Goal: Task Accomplishment & Management: Use online tool/utility

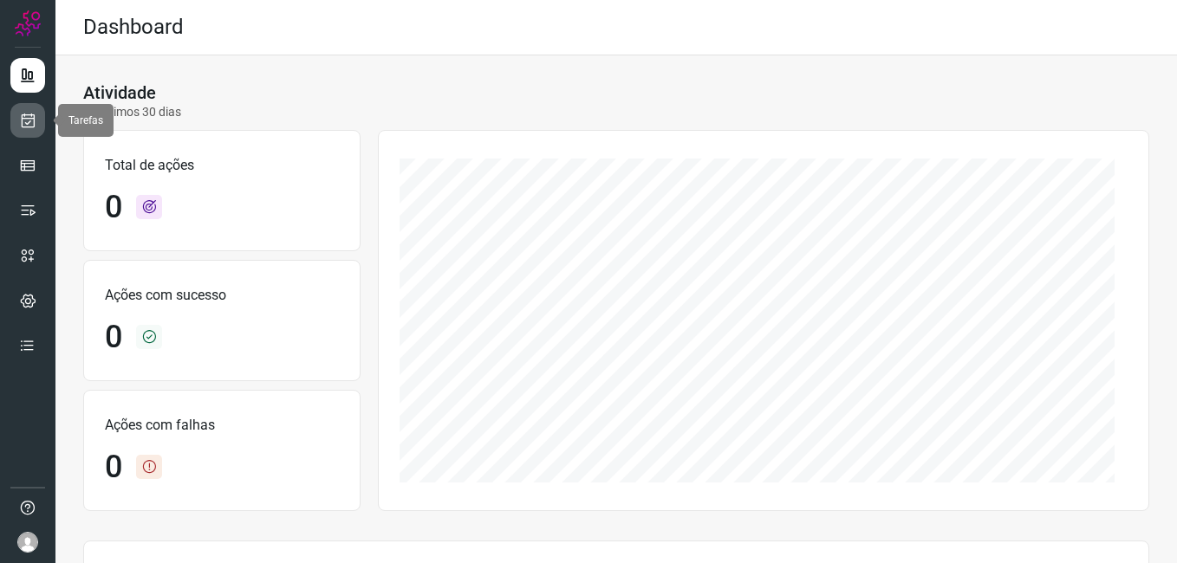
click at [26, 125] on icon at bounding box center [28, 120] width 18 height 17
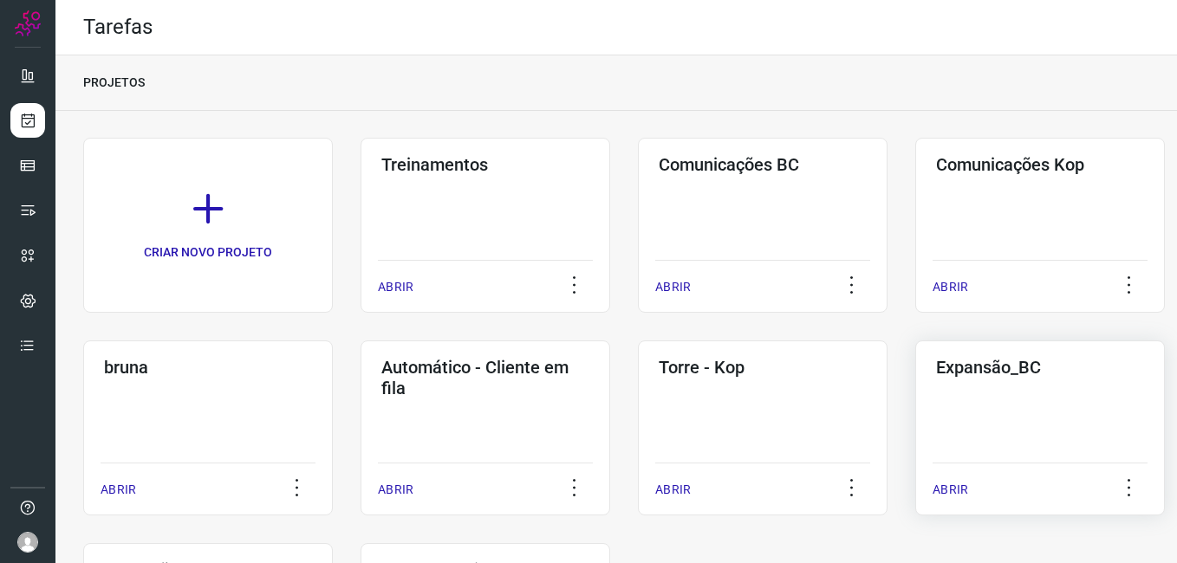
click at [1012, 426] on div "Expansão_BC ABRIR" at bounding box center [1040, 428] width 250 height 175
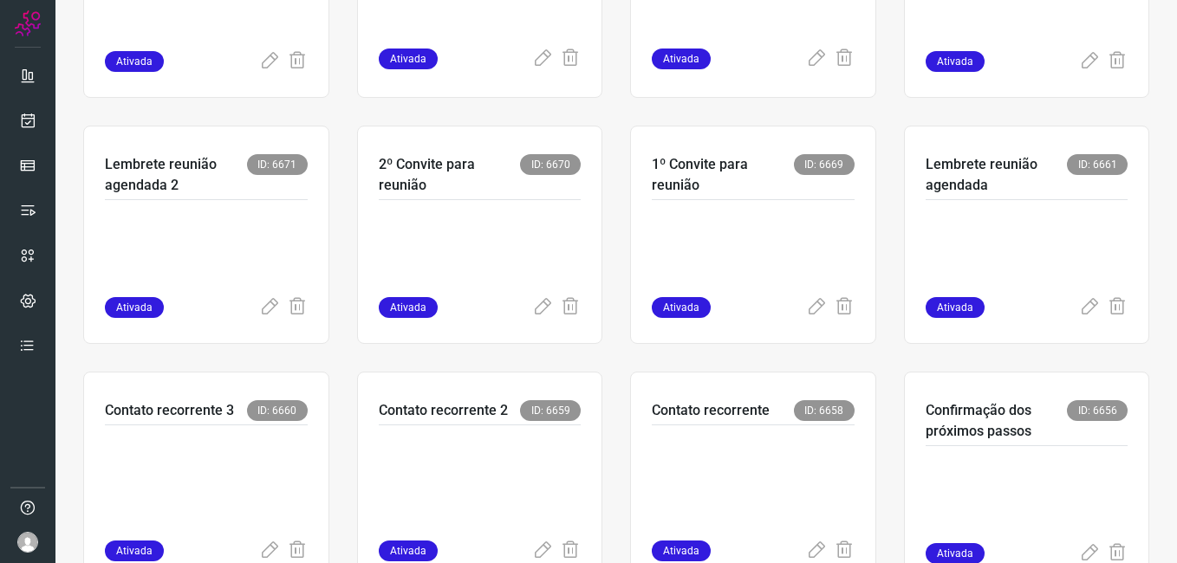
scroll to position [520, 0]
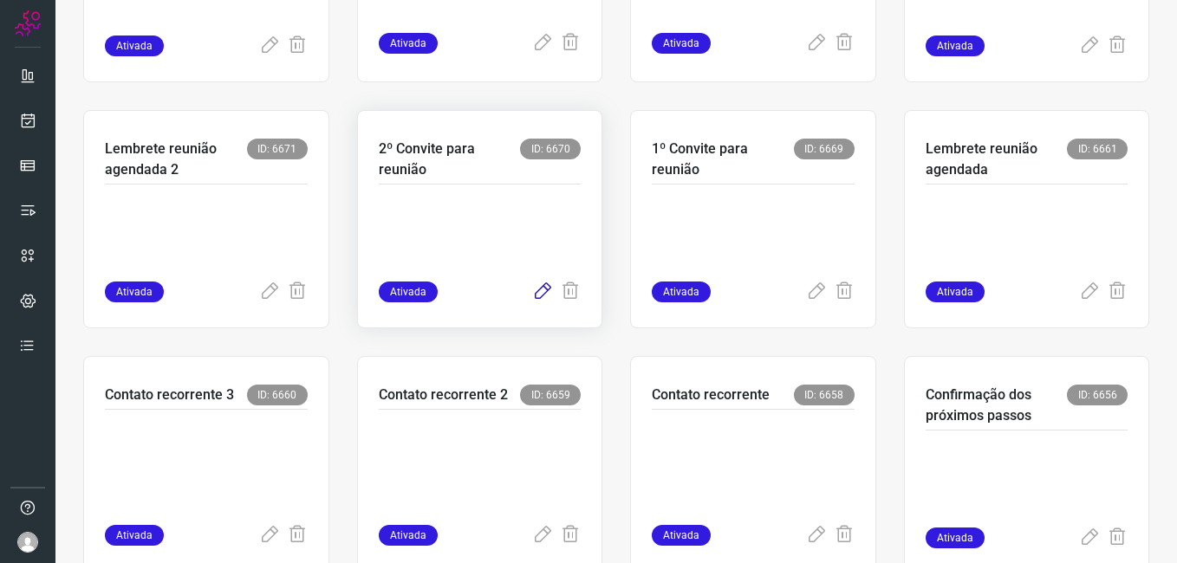
click at [538, 289] on icon at bounding box center [542, 292] width 21 height 21
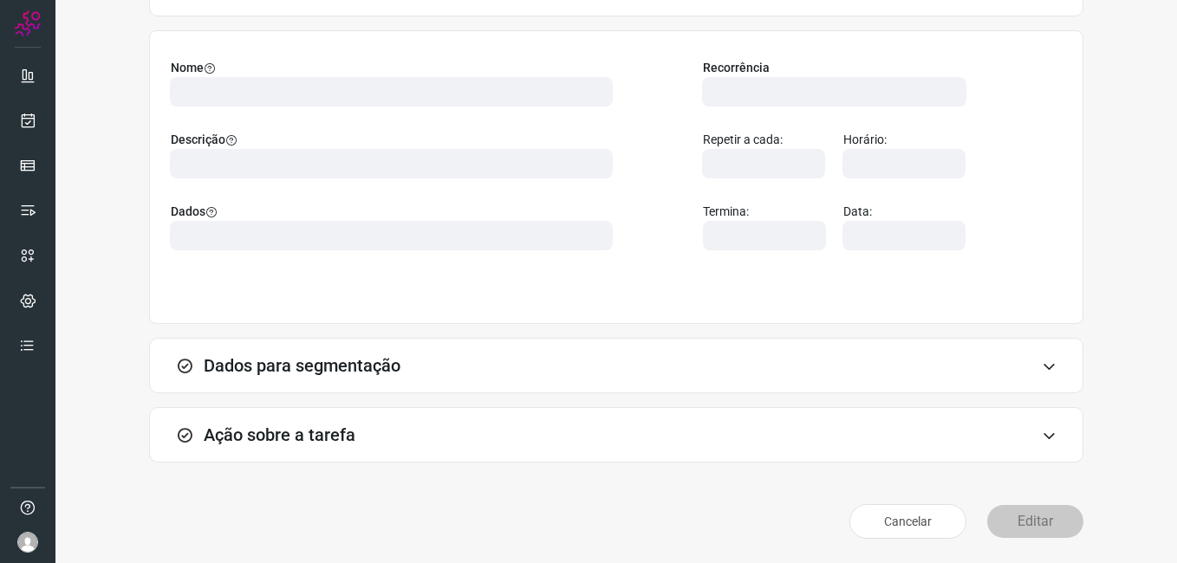
scroll to position [114, 0]
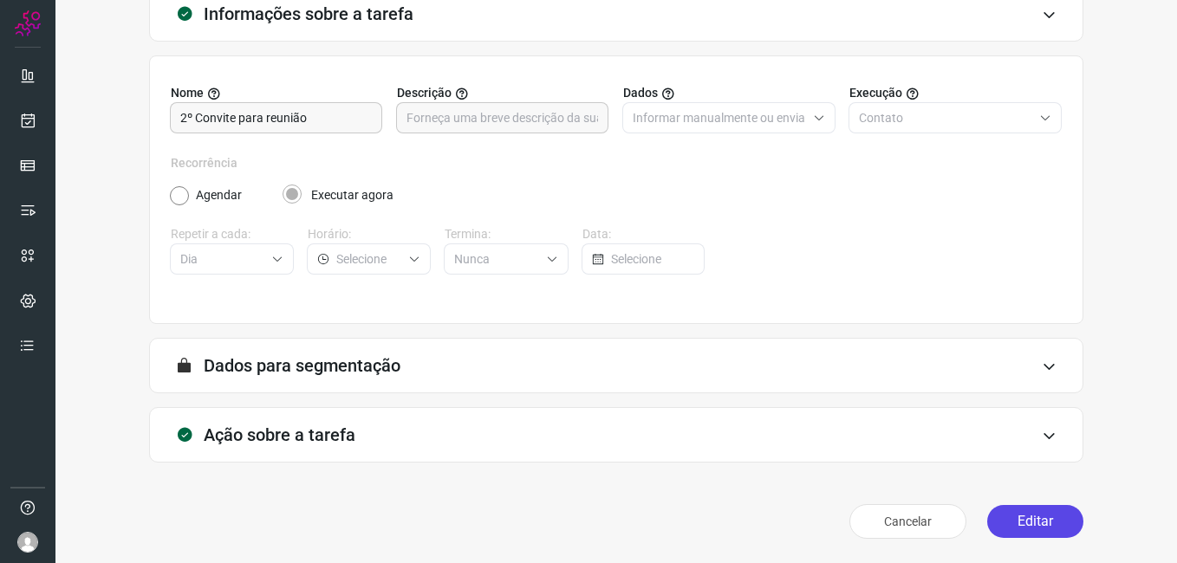
click at [1025, 521] on button "Editar" at bounding box center [1035, 521] width 96 height 33
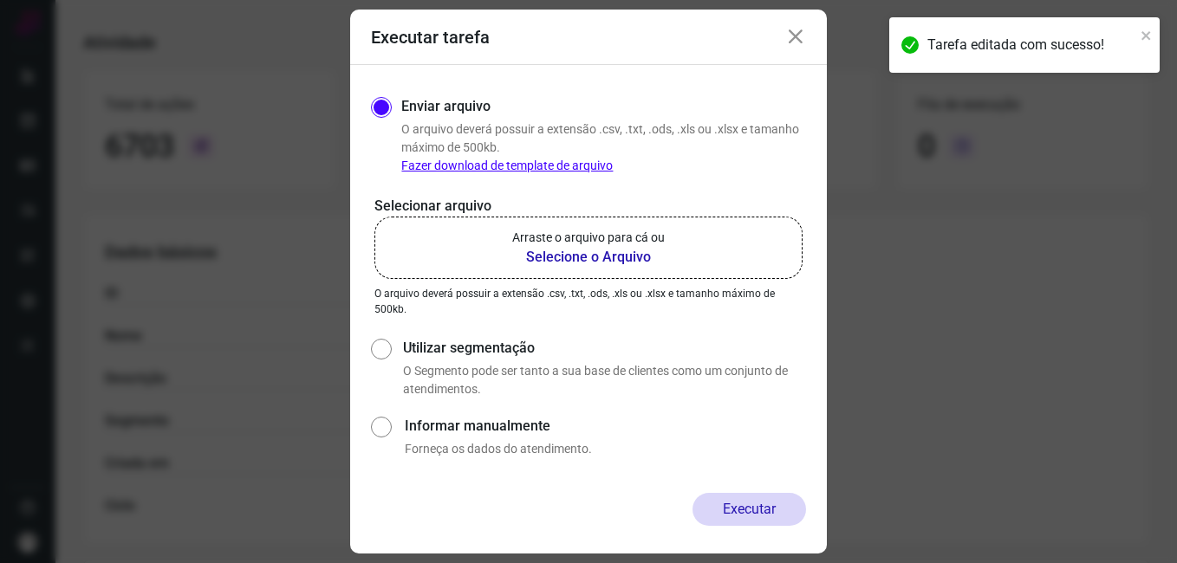
click at [571, 257] on b "Selecione o Arquivo" at bounding box center [588, 257] width 153 height 21
click at [0, 0] on input "Arraste o arquivo para cá ou Selecione o Arquivo" at bounding box center [0, 0] width 0 height 0
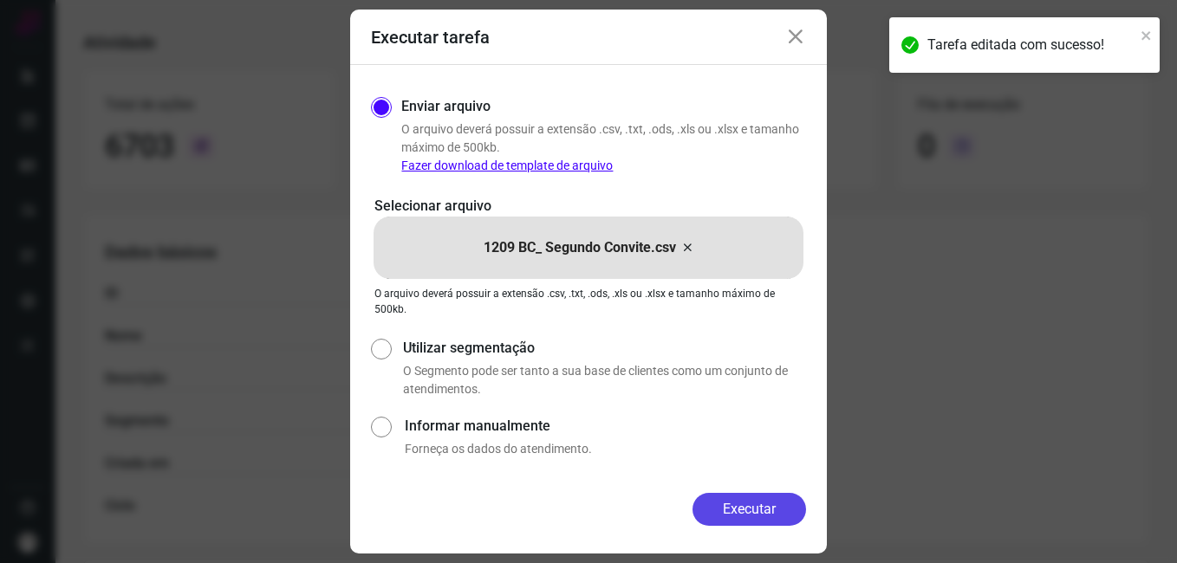
click at [716, 516] on button "Executar" at bounding box center [750, 509] width 114 height 33
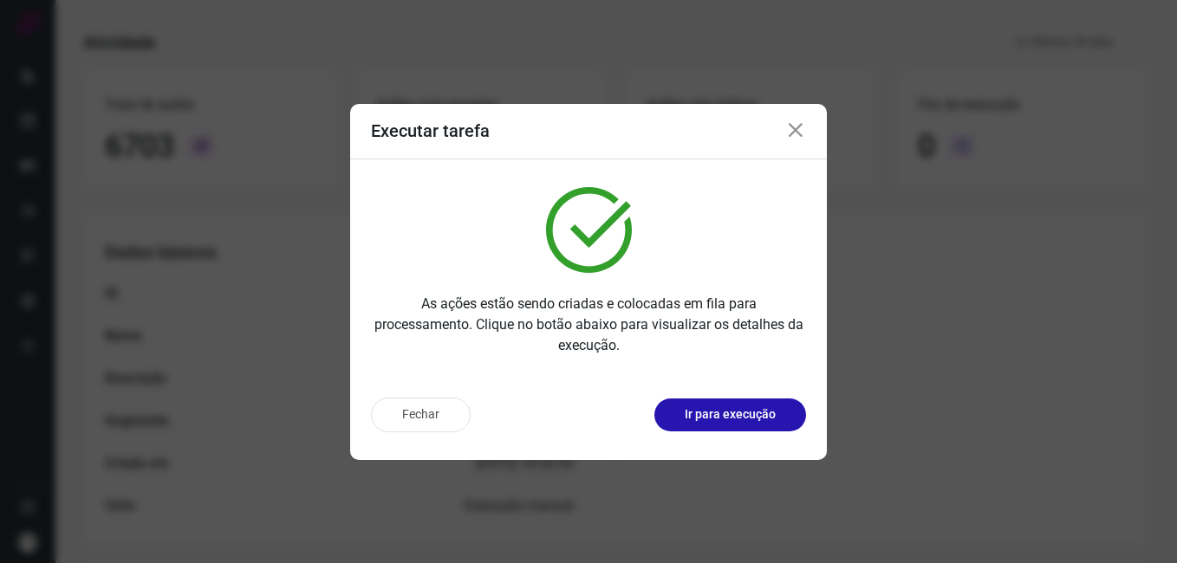
click at [399, 428] on button "Fechar" at bounding box center [421, 415] width 100 height 35
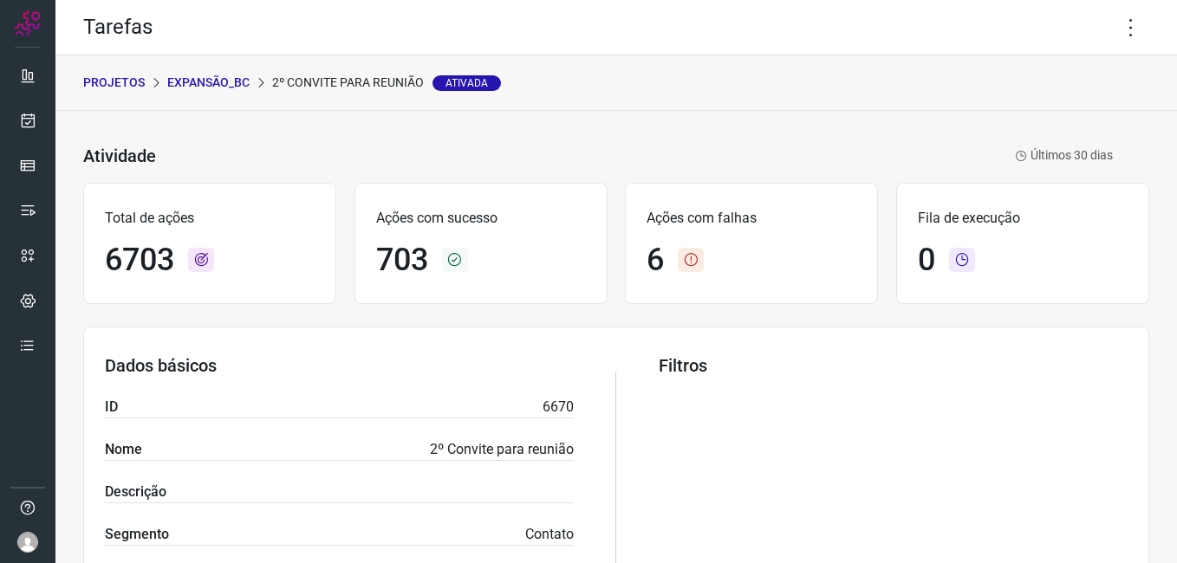
click at [219, 79] on p "Expansão_BC" at bounding box center [208, 83] width 82 height 18
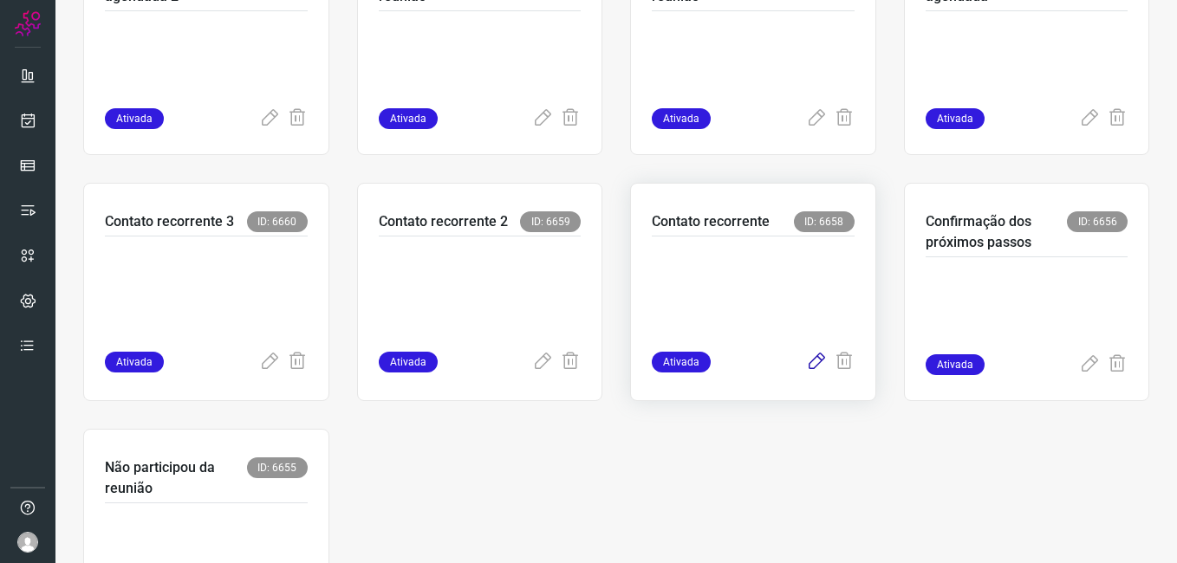
click at [806, 359] on icon at bounding box center [816, 362] width 21 height 21
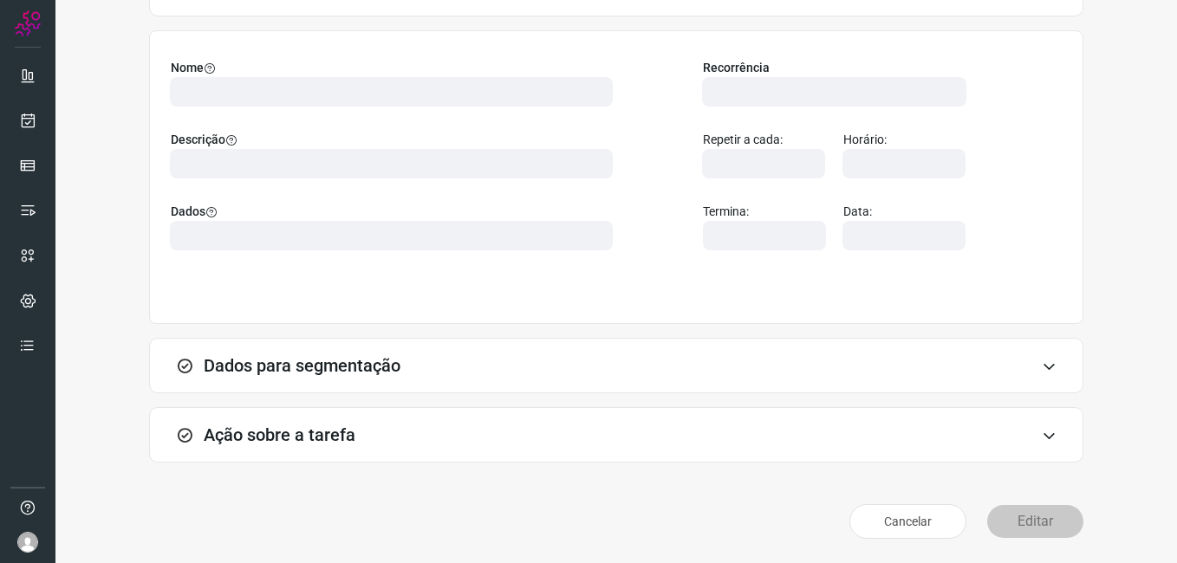
scroll to position [114, 0]
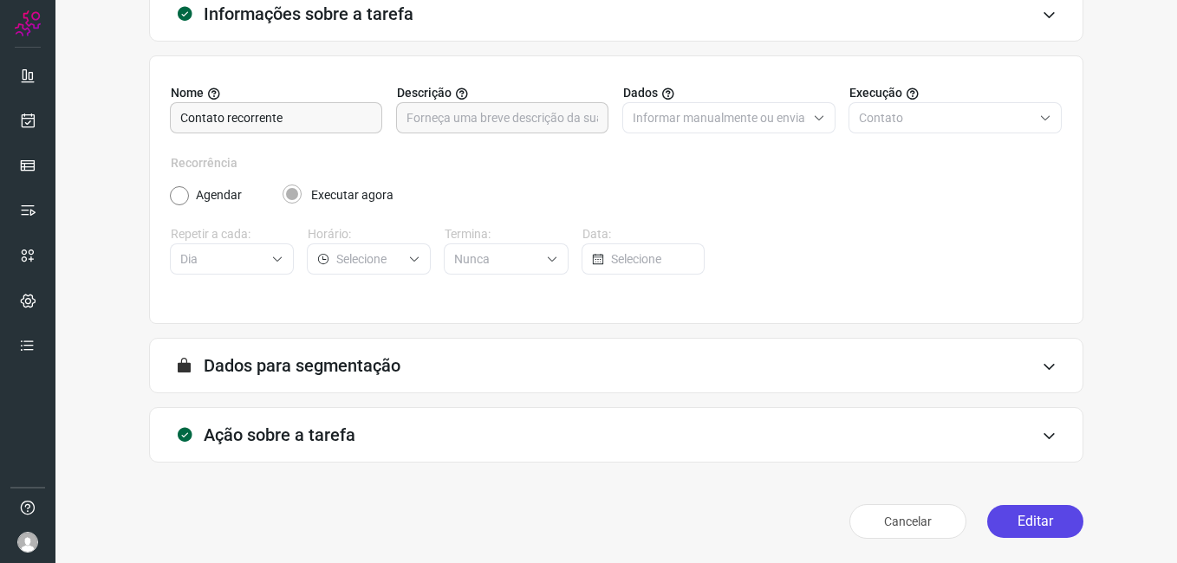
click at [997, 523] on button "Editar" at bounding box center [1035, 521] width 96 height 33
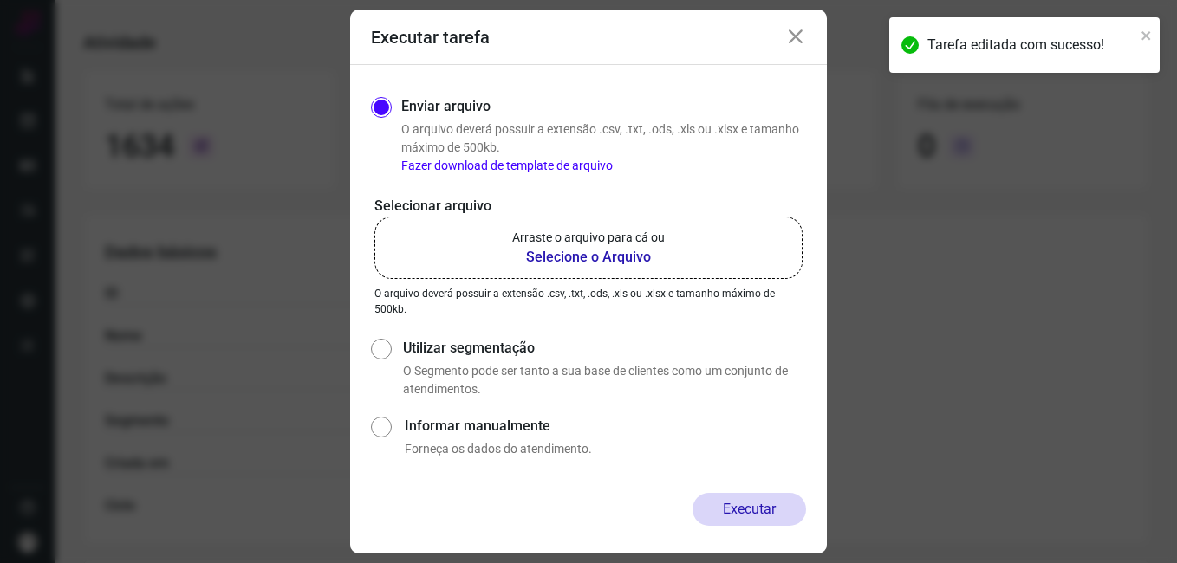
click at [552, 260] on b "Selecione o Arquivo" at bounding box center [588, 257] width 153 height 21
click at [0, 0] on input "Arraste o arquivo para cá ou Selecione o Arquivo" at bounding box center [0, 0] width 0 height 0
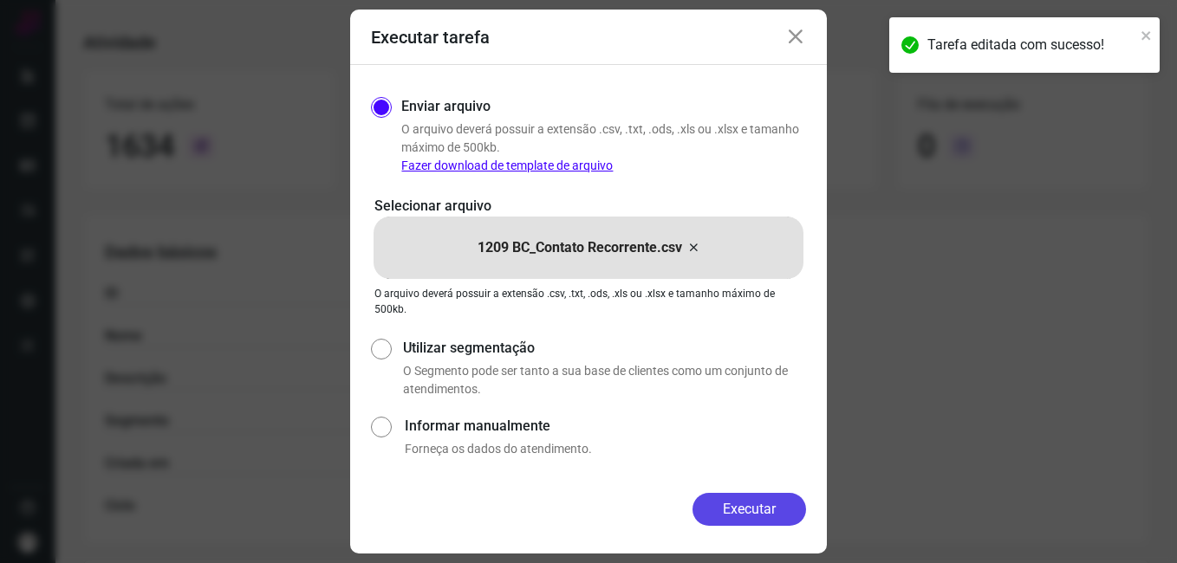
click at [749, 514] on button "Executar" at bounding box center [750, 509] width 114 height 33
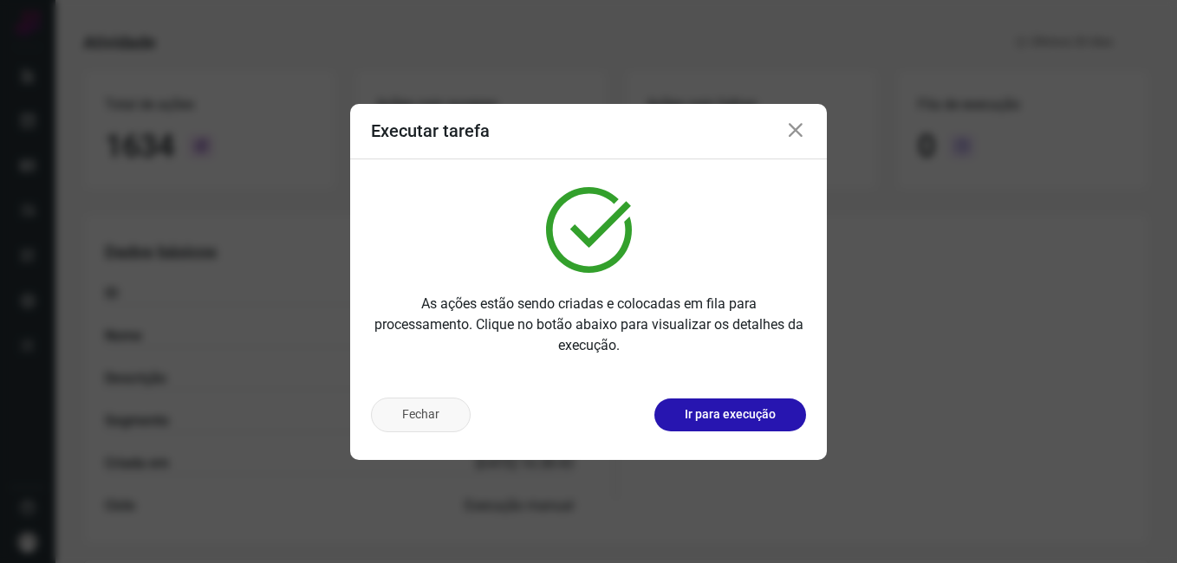
click at [448, 416] on button "Fechar" at bounding box center [421, 415] width 100 height 35
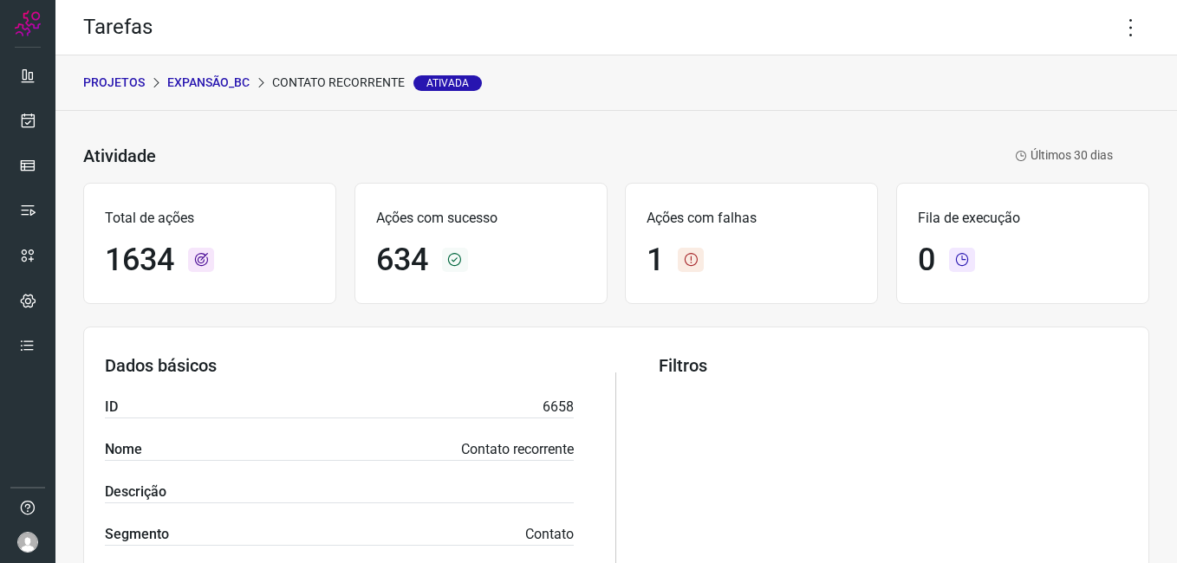
click at [205, 81] on p "Expansão_BC" at bounding box center [208, 83] width 82 height 18
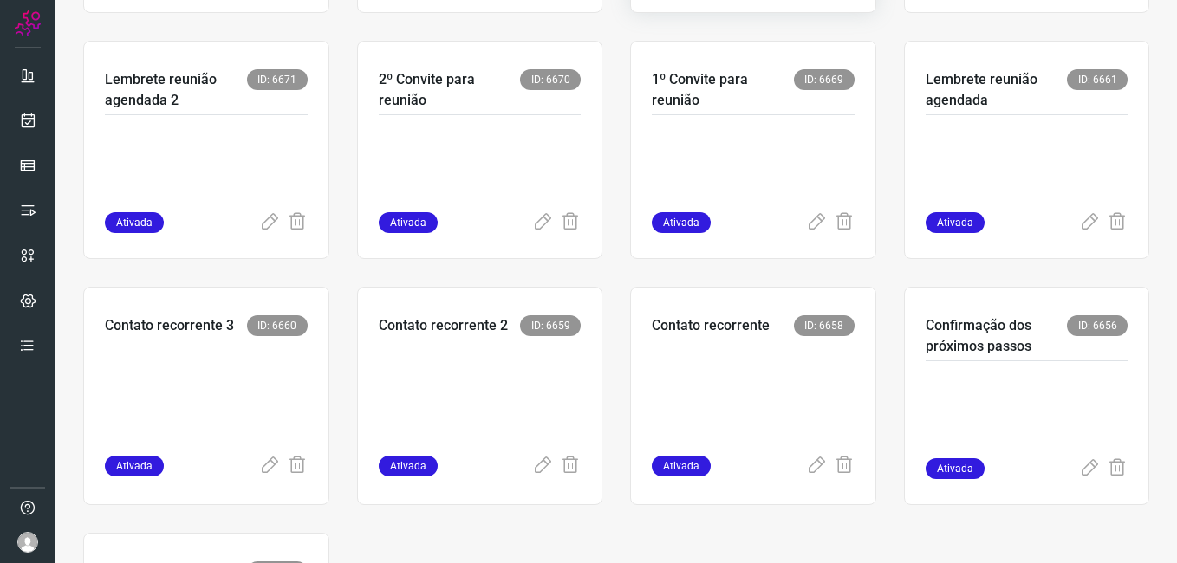
scroll to position [607, 0]
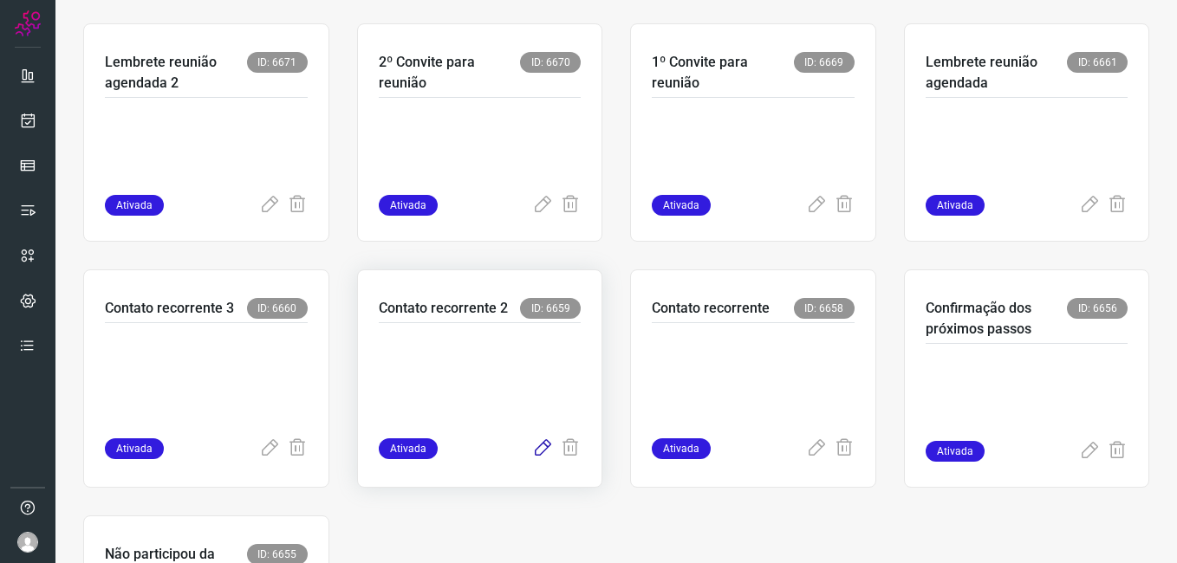
click at [532, 446] on icon at bounding box center [542, 449] width 21 height 21
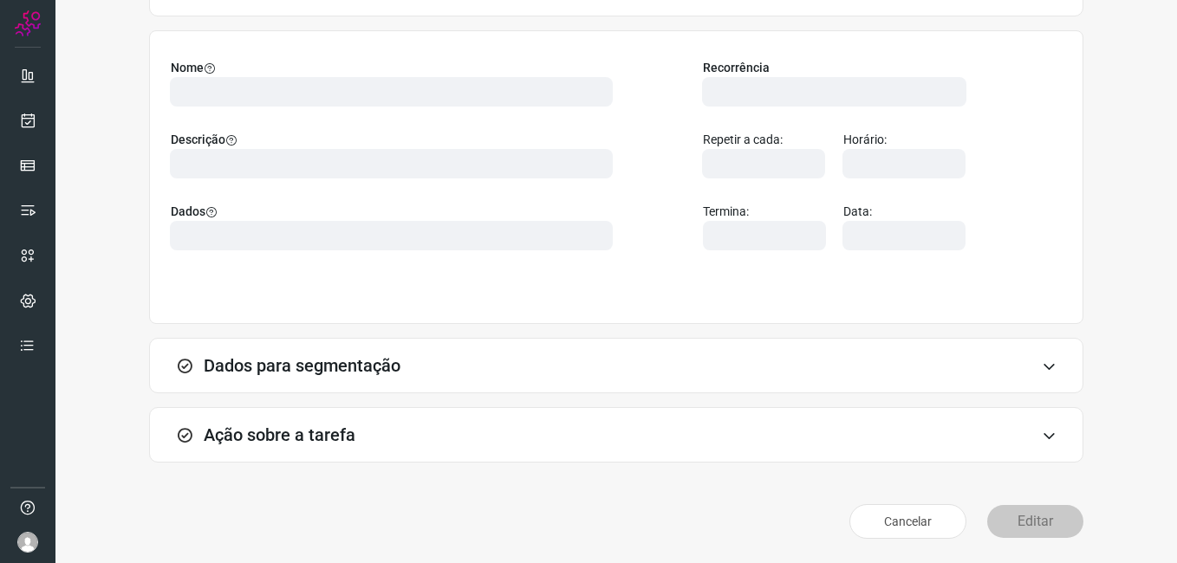
scroll to position [114, 0]
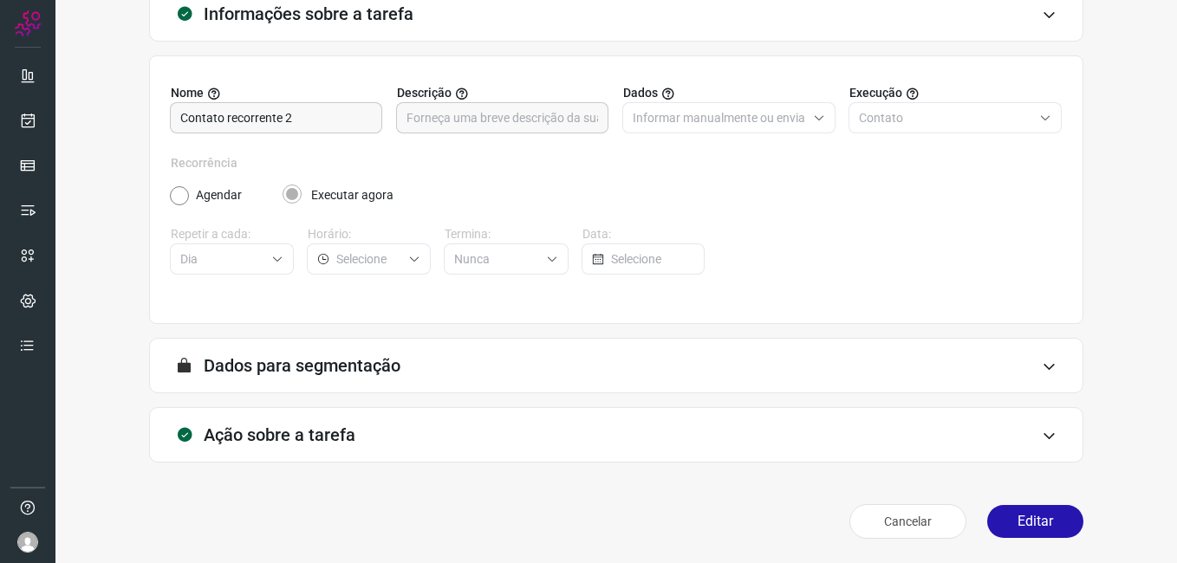
click at [1005, 516] on button "Editar" at bounding box center [1035, 521] width 96 height 33
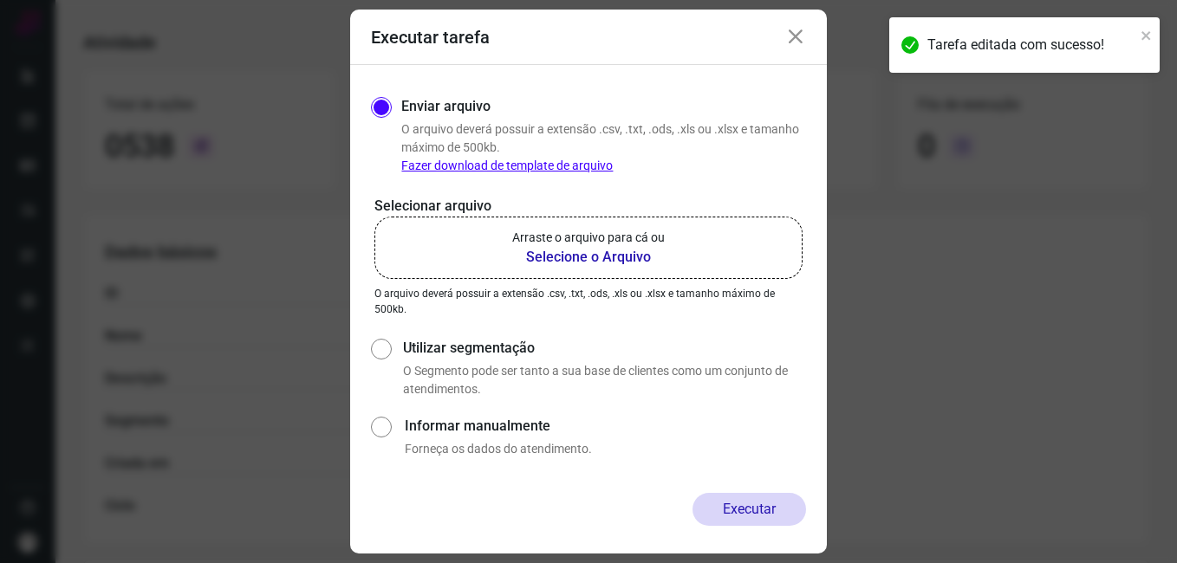
click at [582, 262] on b "Selecione o Arquivo" at bounding box center [588, 257] width 153 height 21
click at [0, 0] on input "Arraste o arquivo para cá ou Selecione o Arquivo" at bounding box center [0, 0] width 0 height 0
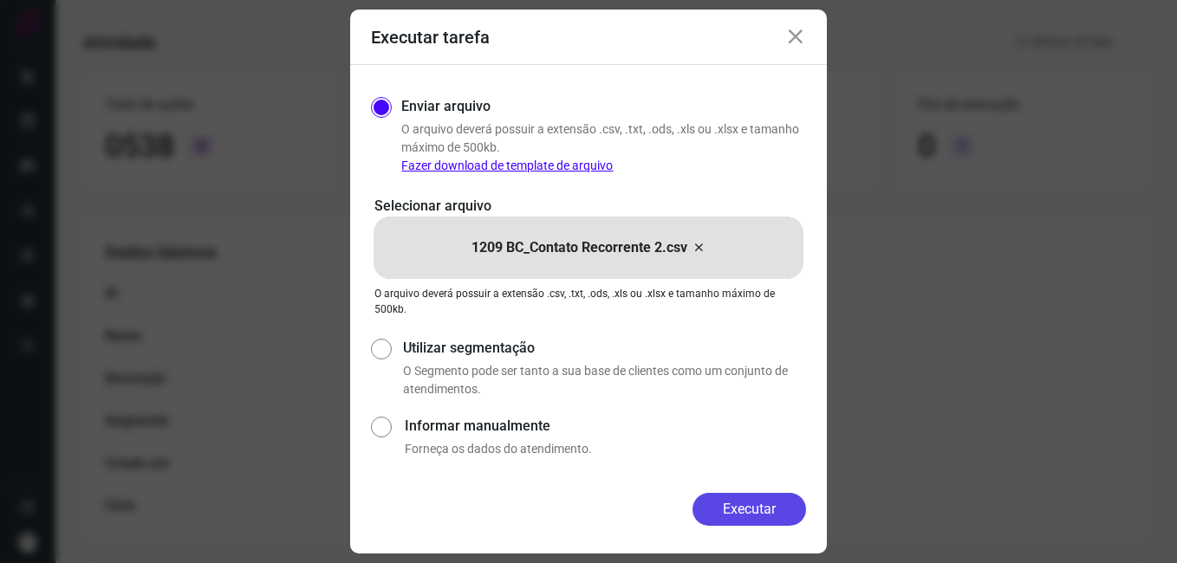
click at [750, 508] on button "Executar" at bounding box center [750, 509] width 114 height 33
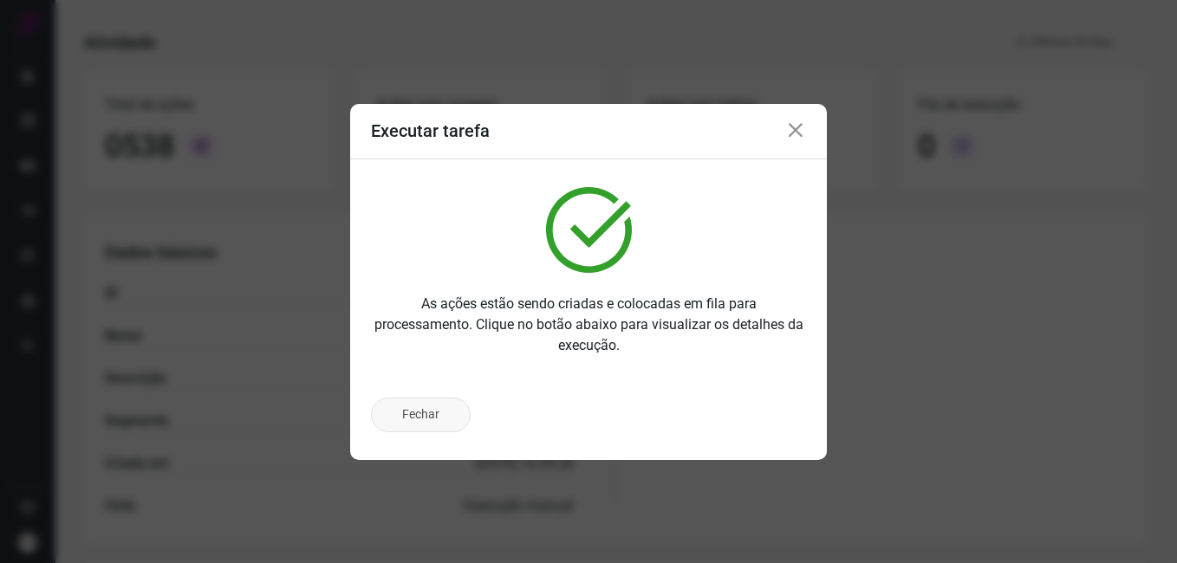
click at [397, 426] on button "Fechar" at bounding box center [421, 415] width 100 height 35
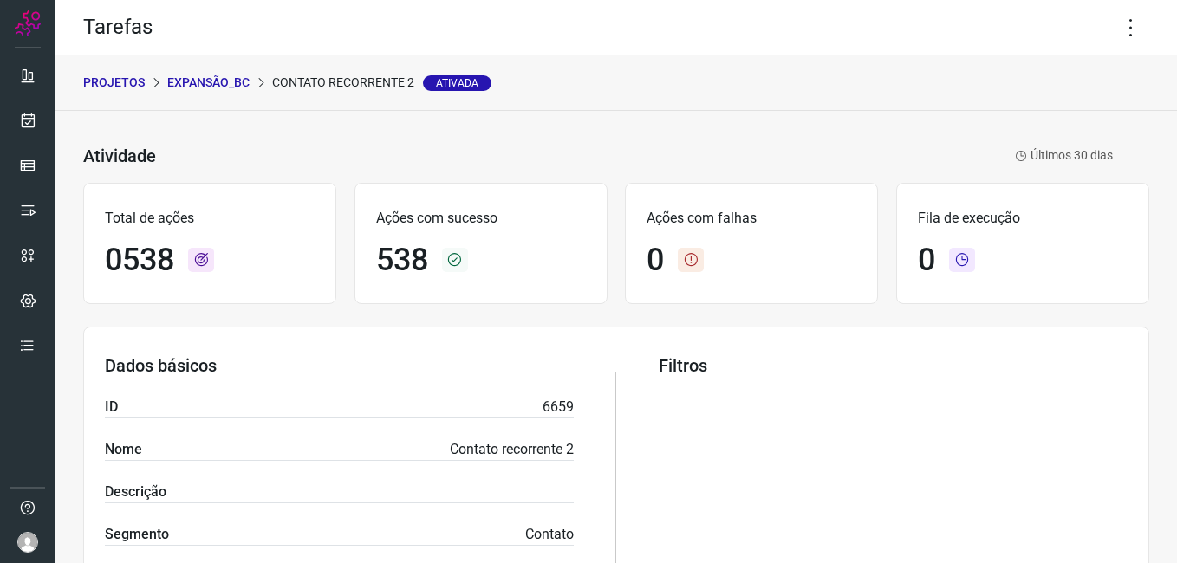
click at [224, 82] on p "Expansão_BC" at bounding box center [208, 83] width 82 height 18
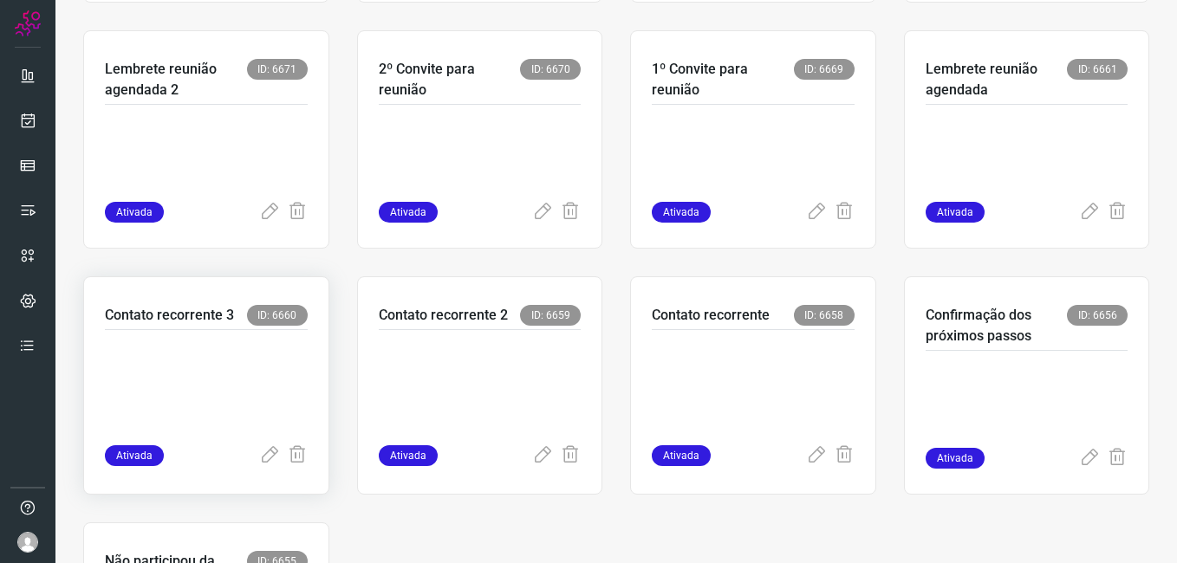
scroll to position [607, 0]
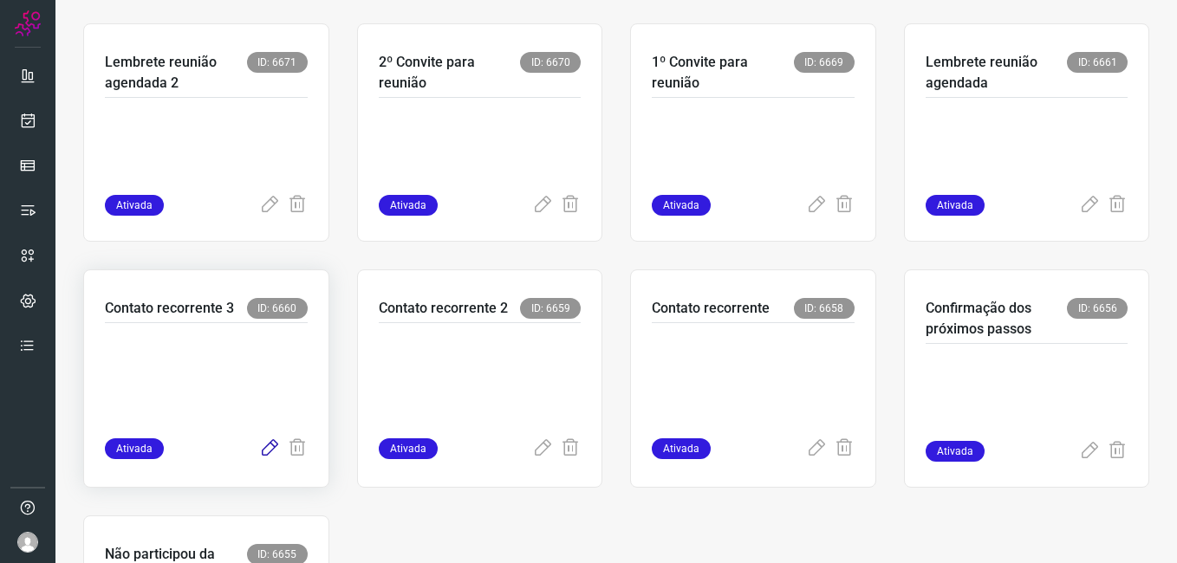
click at [261, 454] on icon at bounding box center [269, 449] width 21 height 21
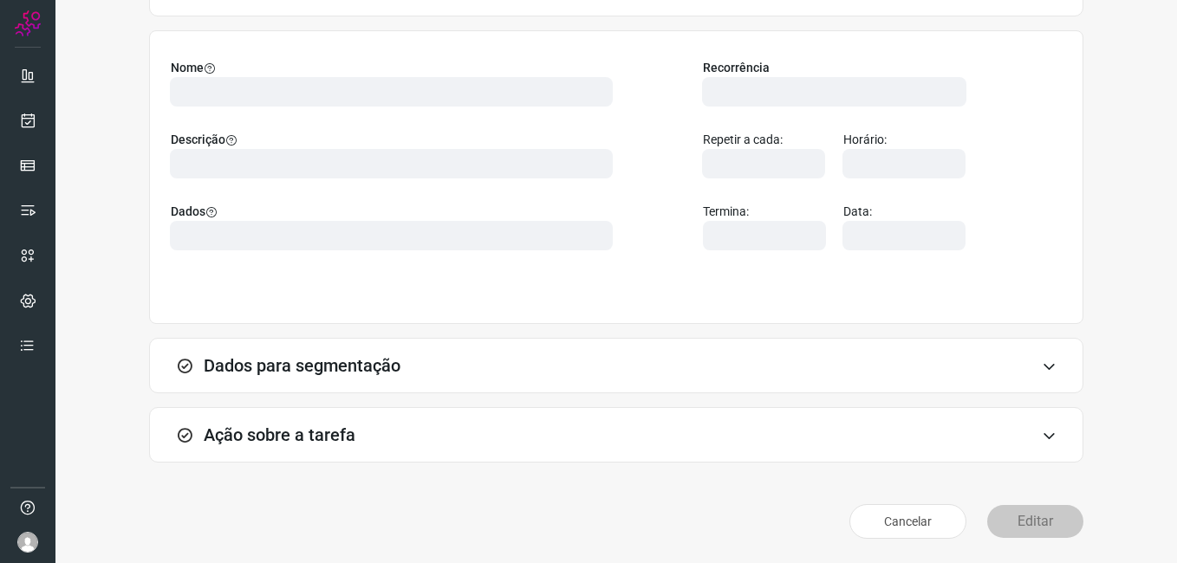
scroll to position [114, 0]
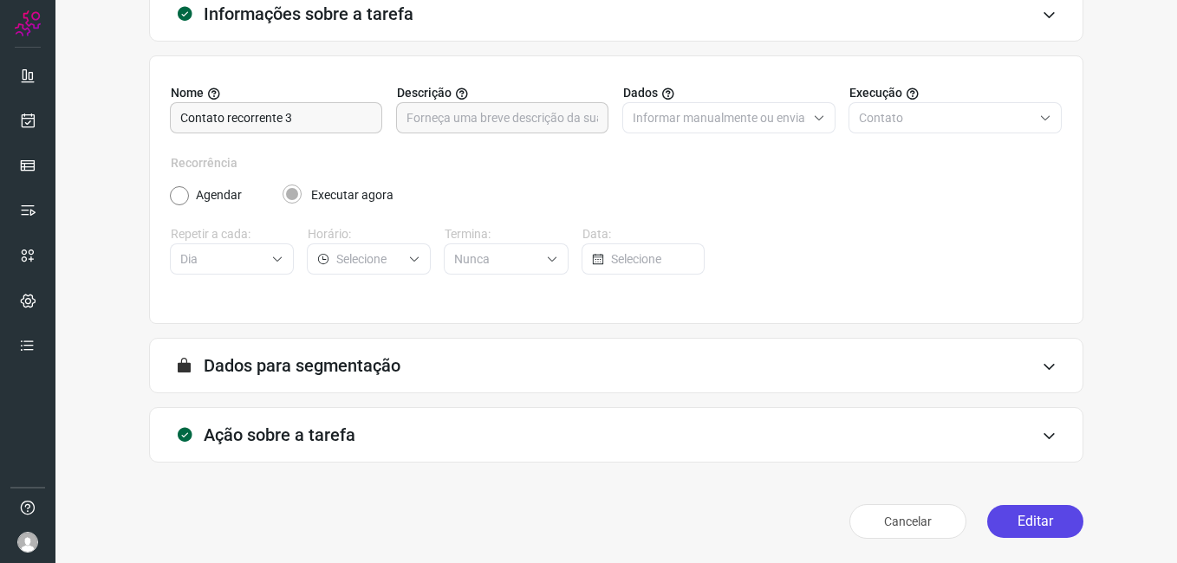
click at [1024, 514] on button "Editar" at bounding box center [1035, 521] width 96 height 33
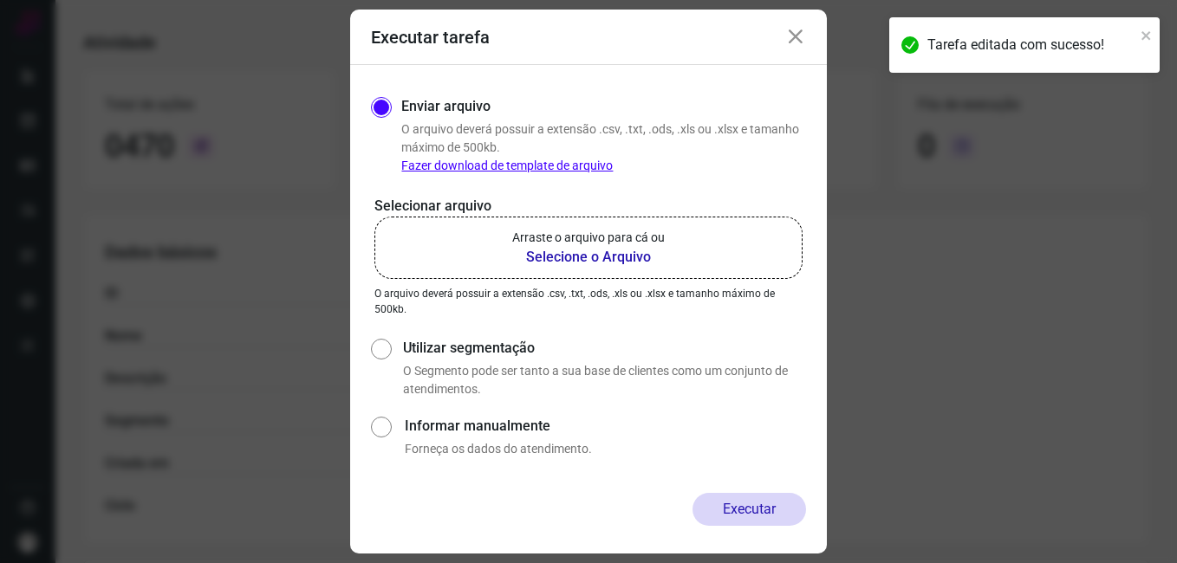
click at [568, 264] on b "Selecione o Arquivo" at bounding box center [588, 257] width 153 height 21
click at [0, 0] on input "Arraste o arquivo para cá ou Selecione o Arquivo" at bounding box center [0, 0] width 0 height 0
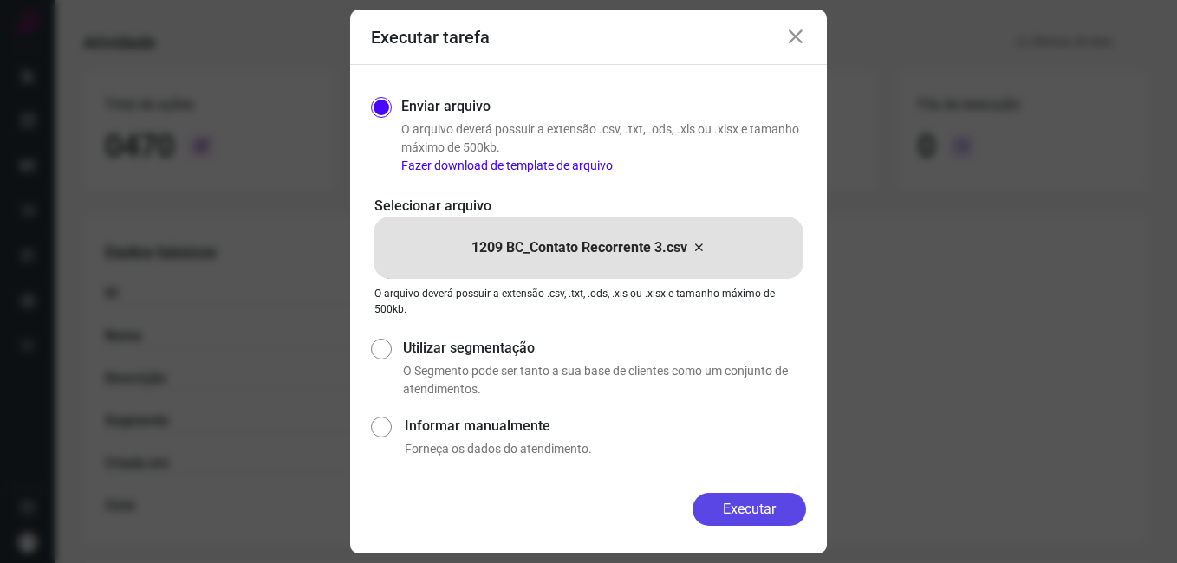
click at [699, 512] on button "Executar" at bounding box center [750, 509] width 114 height 33
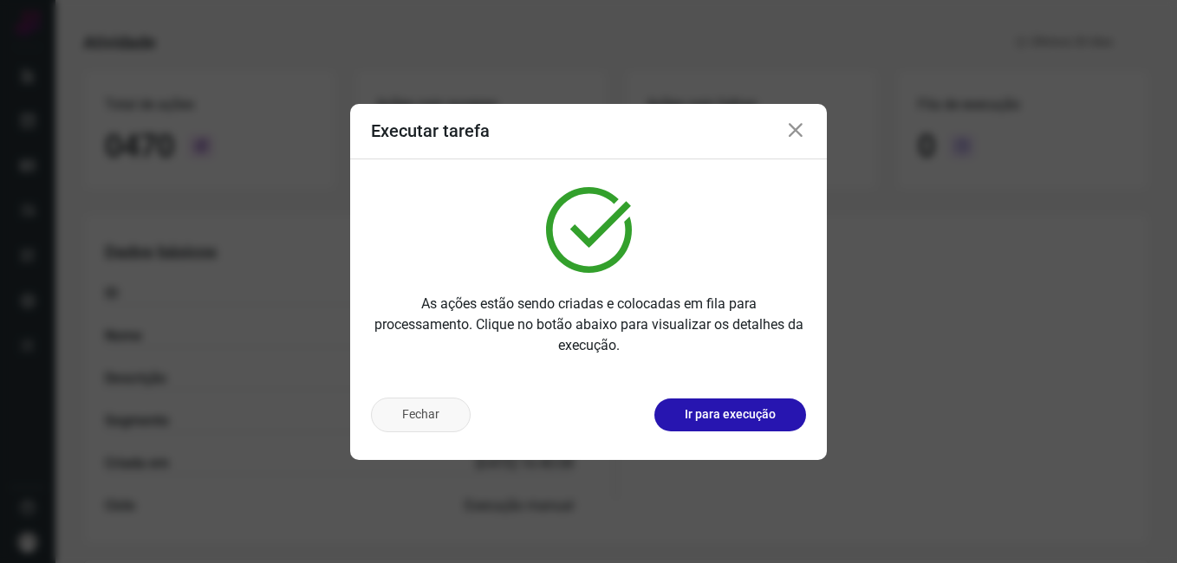
click at [409, 415] on button "Fechar" at bounding box center [421, 415] width 100 height 35
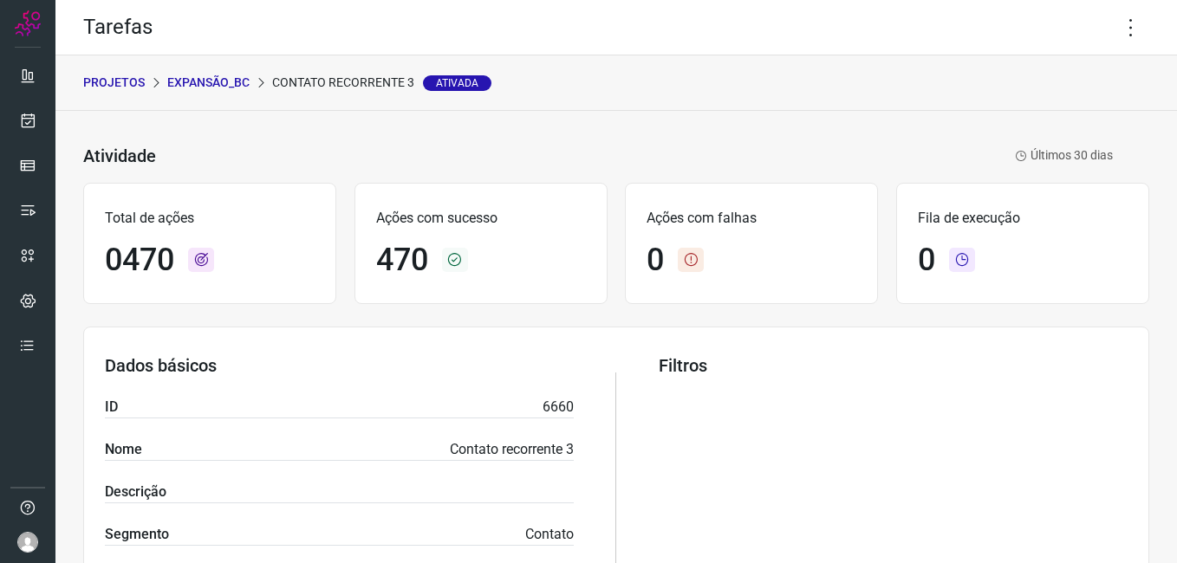
click at [214, 88] on p "Expansão_BC" at bounding box center [208, 83] width 82 height 18
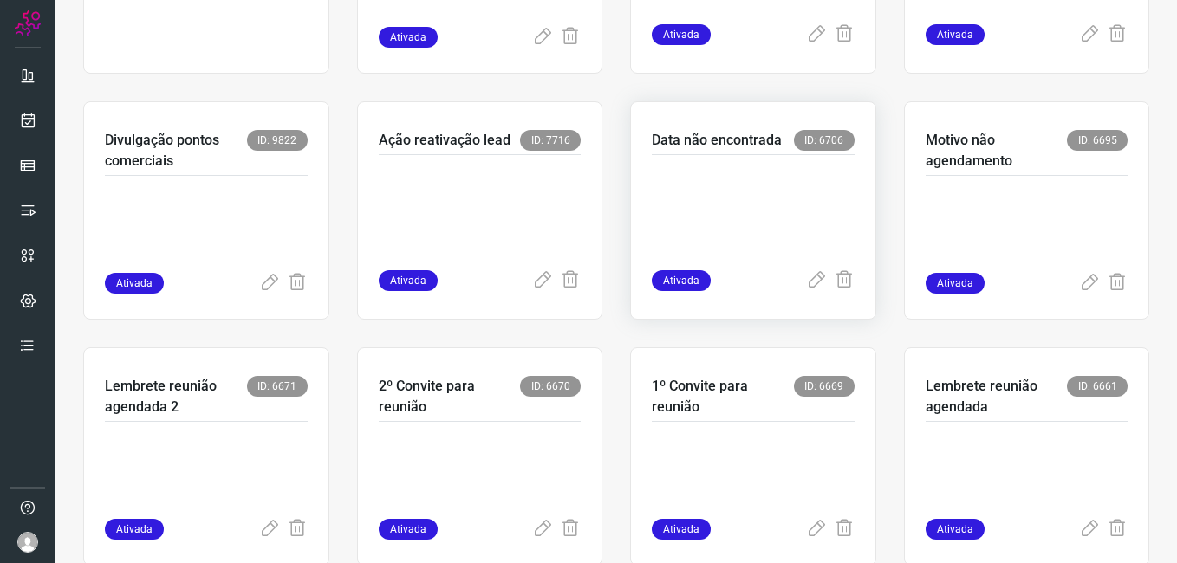
scroll to position [260, 0]
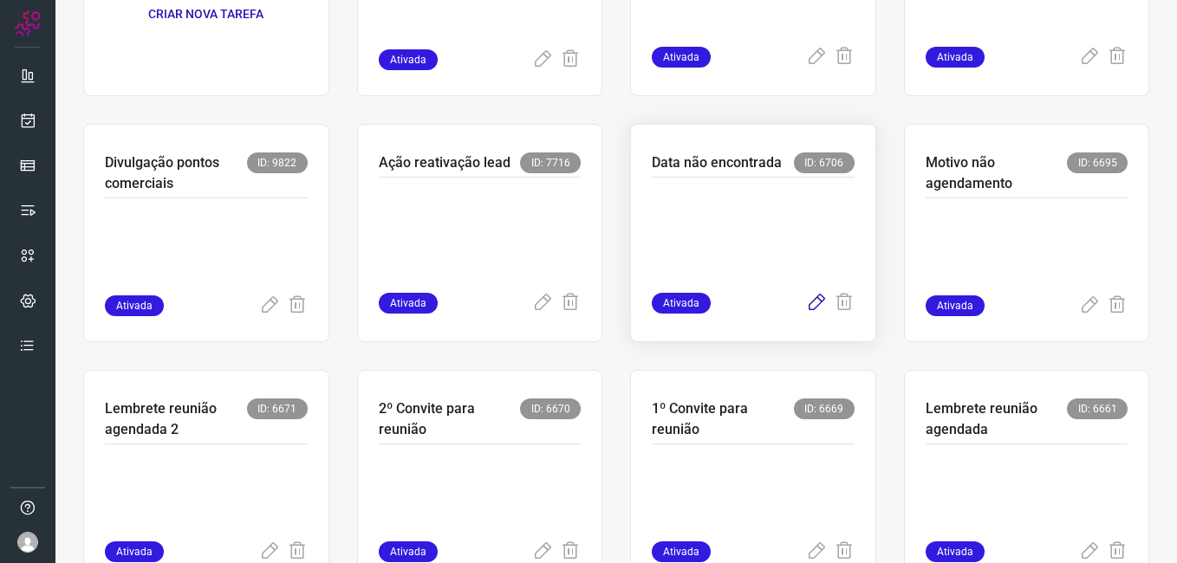
click at [806, 309] on icon at bounding box center [816, 303] width 21 height 21
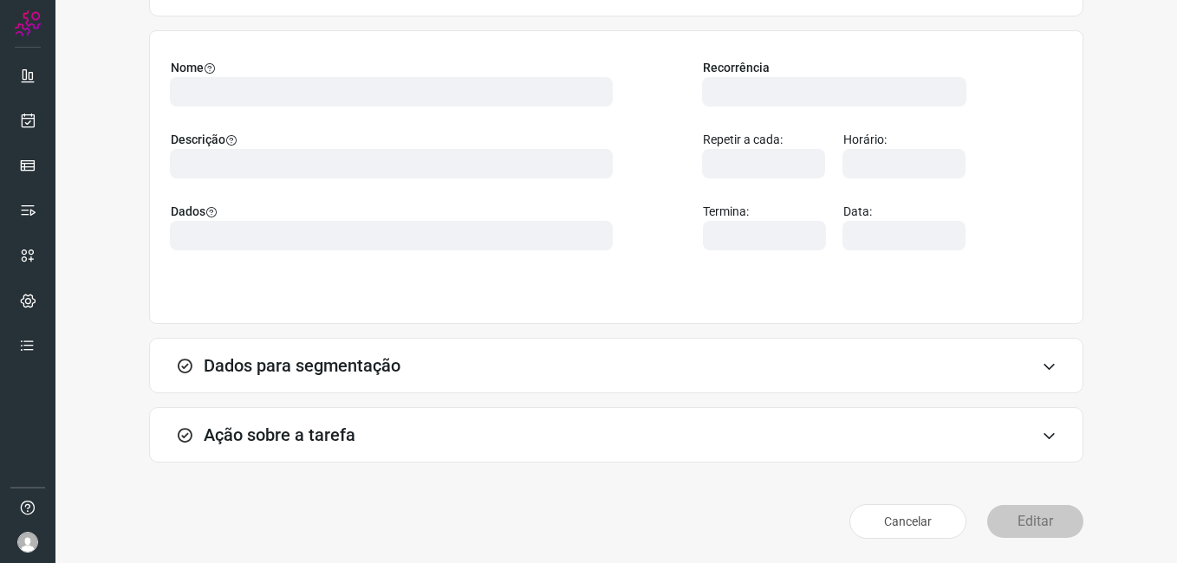
scroll to position [114, 0]
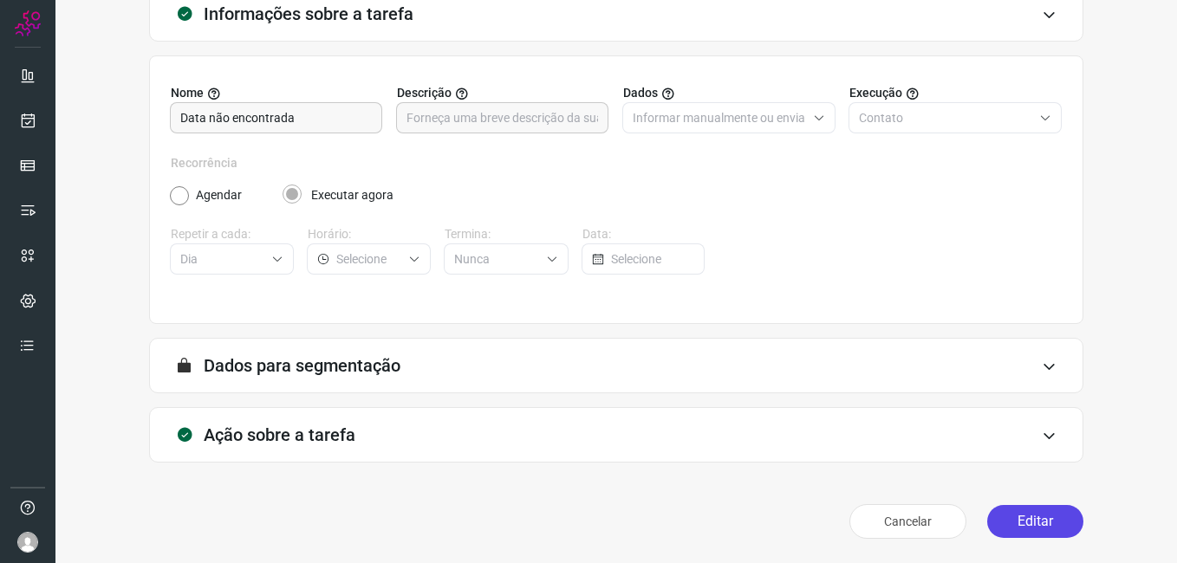
click at [996, 526] on button "Editar" at bounding box center [1035, 521] width 96 height 33
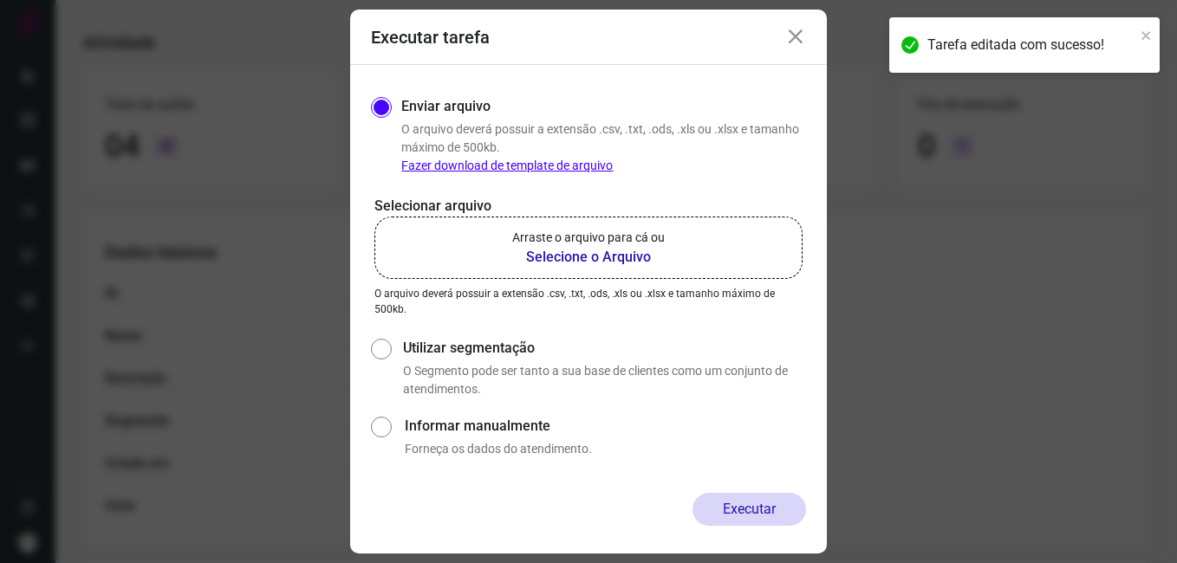
click at [601, 252] on b "Selecione o Arquivo" at bounding box center [588, 257] width 153 height 21
click at [0, 0] on input "Arraste o arquivo para cá ou Selecione o Arquivo" at bounding box center [0, 0] width 0 height 0
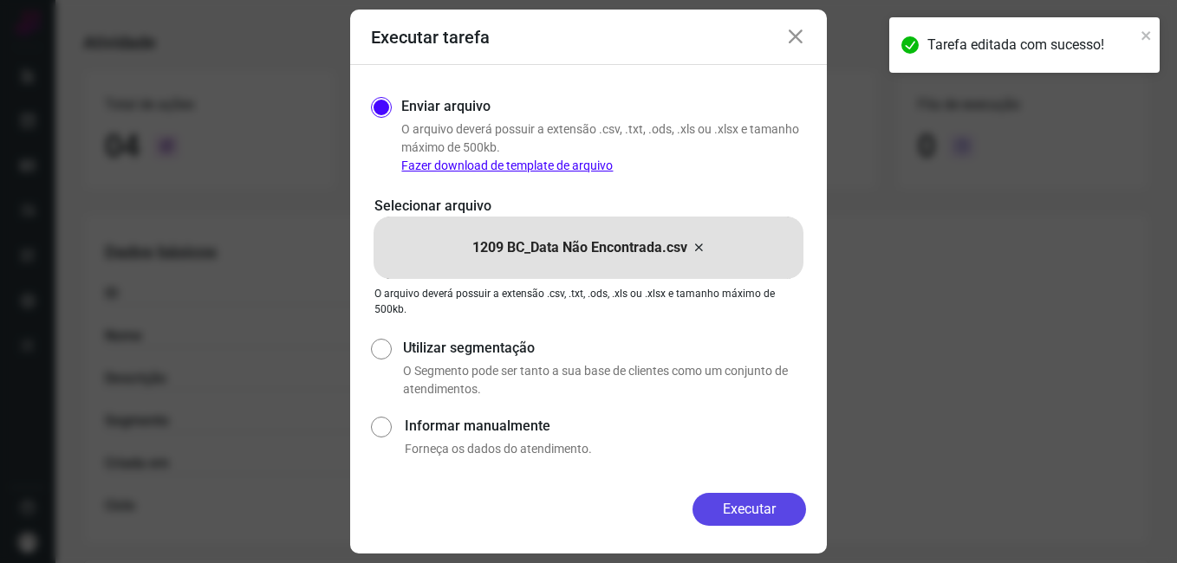
click at [719, 499] on button "Executar" at bounding box center [750, 509] width 114 height 33
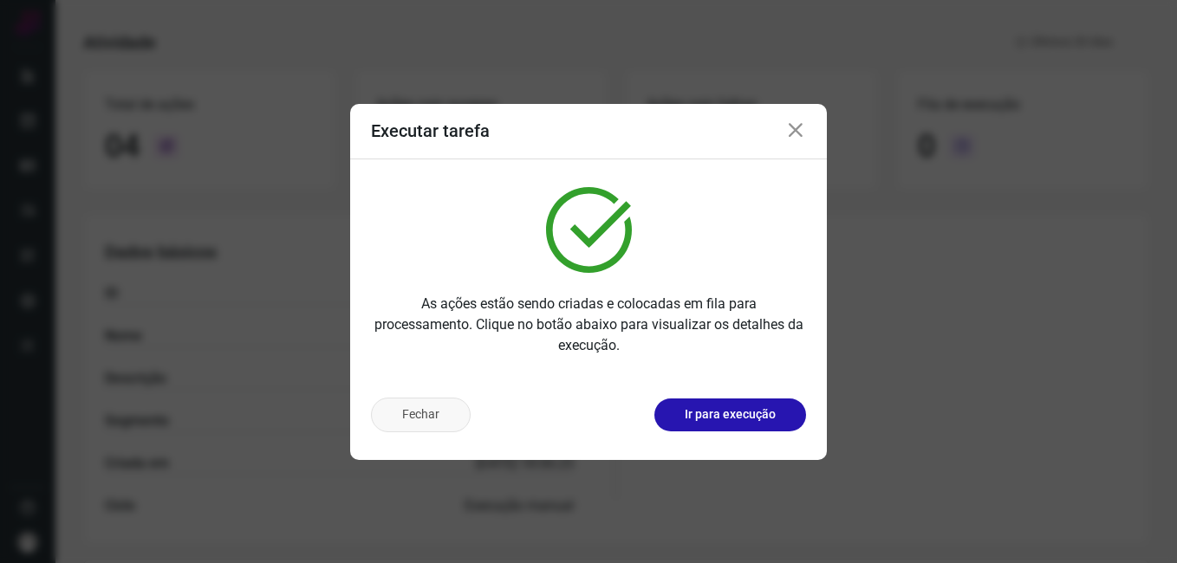
click at [449, 407] on button "Fechar" at bounding box center [421, 415] width 100 height 35
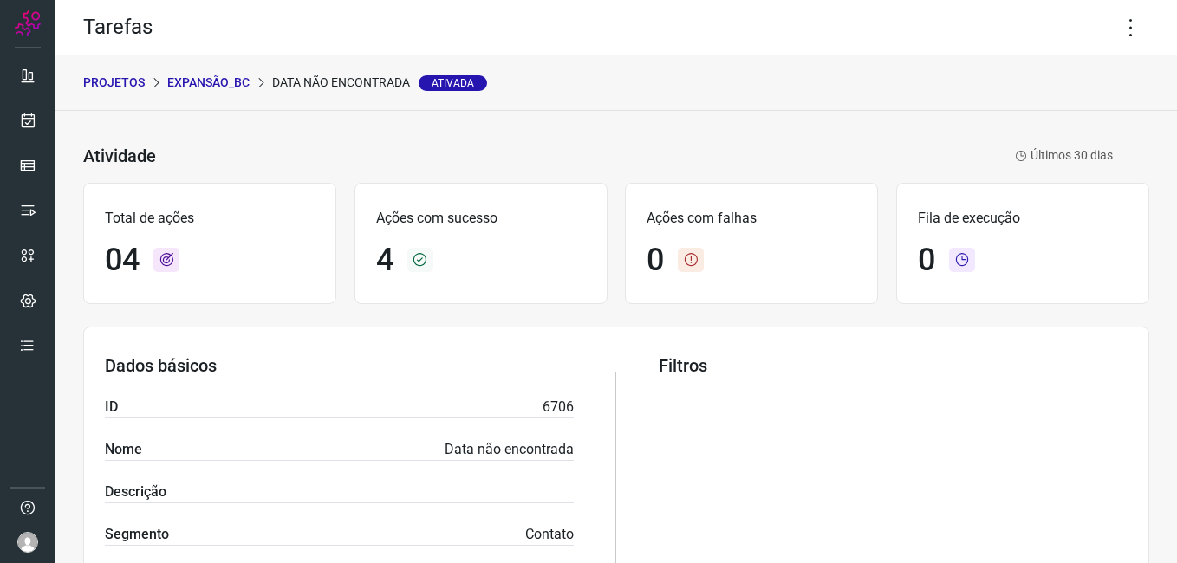
click at [203, 93] on div "PROJETOS Expansão_BC Data não encontrada Ativada" at bounding box center [616, 82] width 1122 height 55
click at [204, 85] on p "Expansão_BC" at bounding box center [208, 83] width 82 height 18
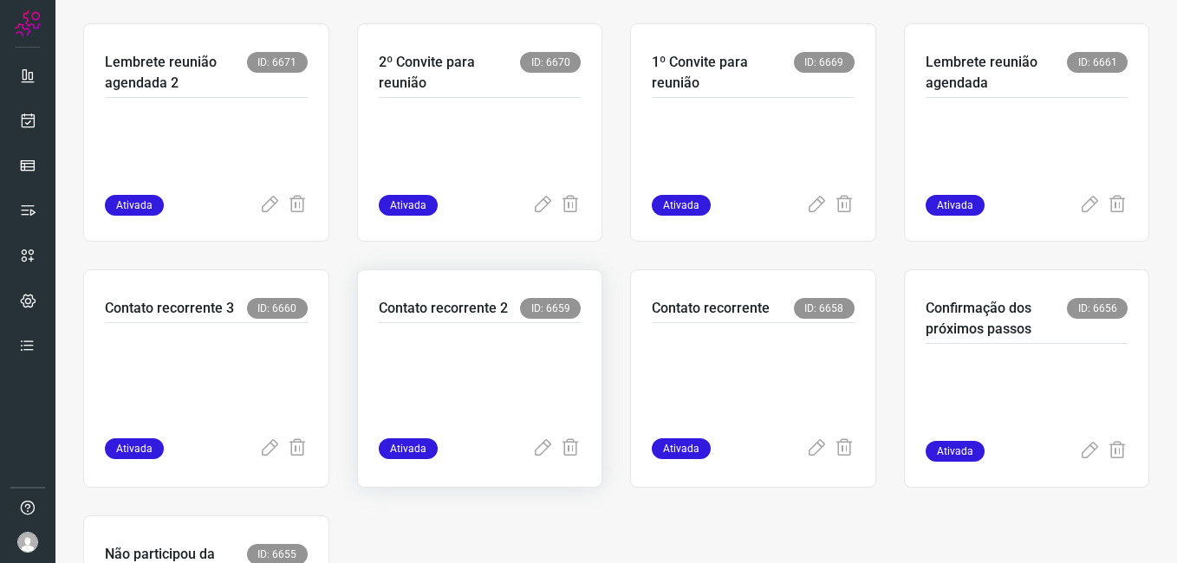
scroll to position [780, 0]
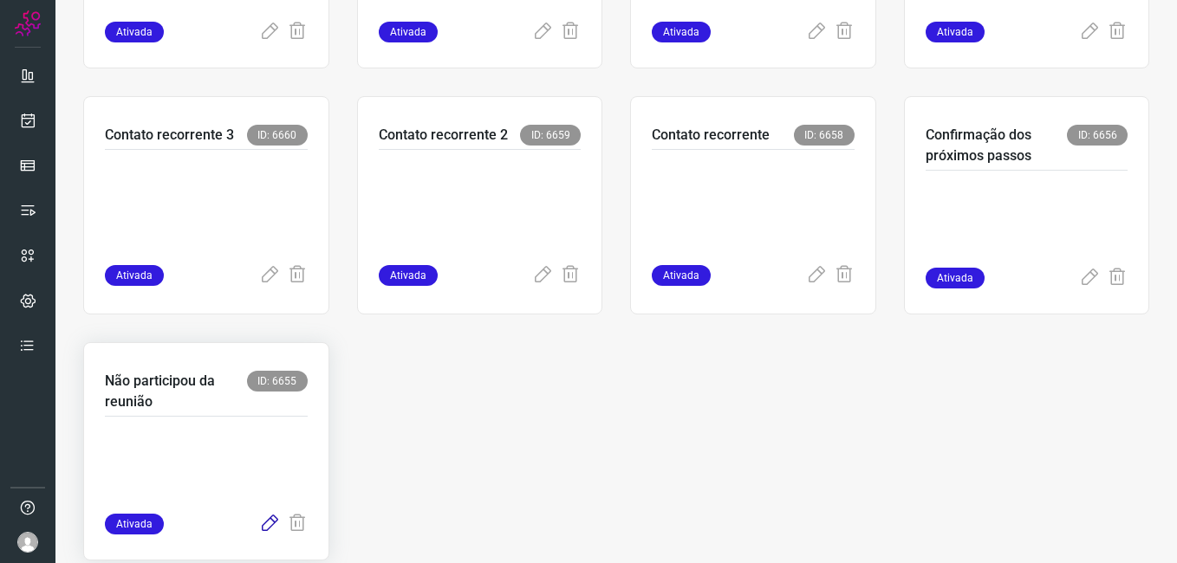
click at [260, 529] on icon at bounding box center [269, 524] width 21 height 21
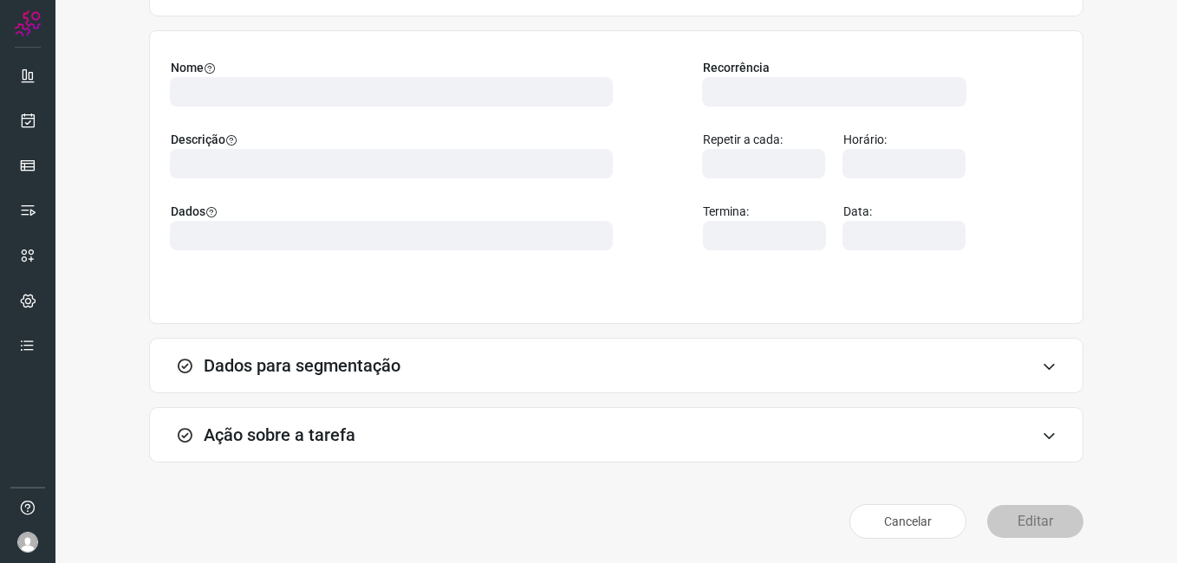
scroll to position [114, 0]
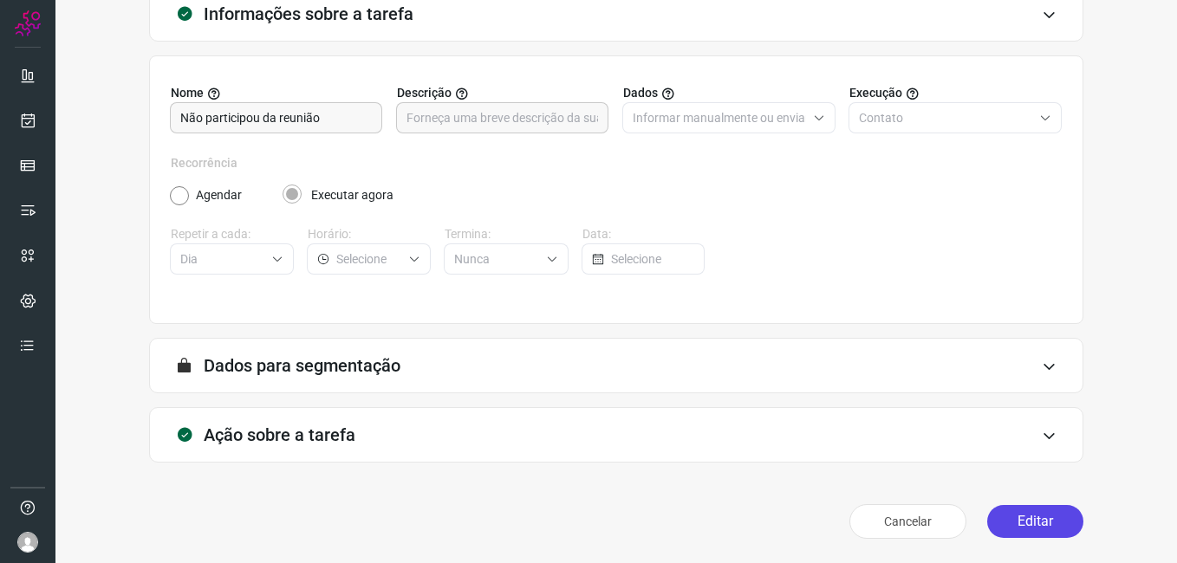
click at [1020, 525] on button "Editar" at bounding box center [1035, 521] width 96 height 33
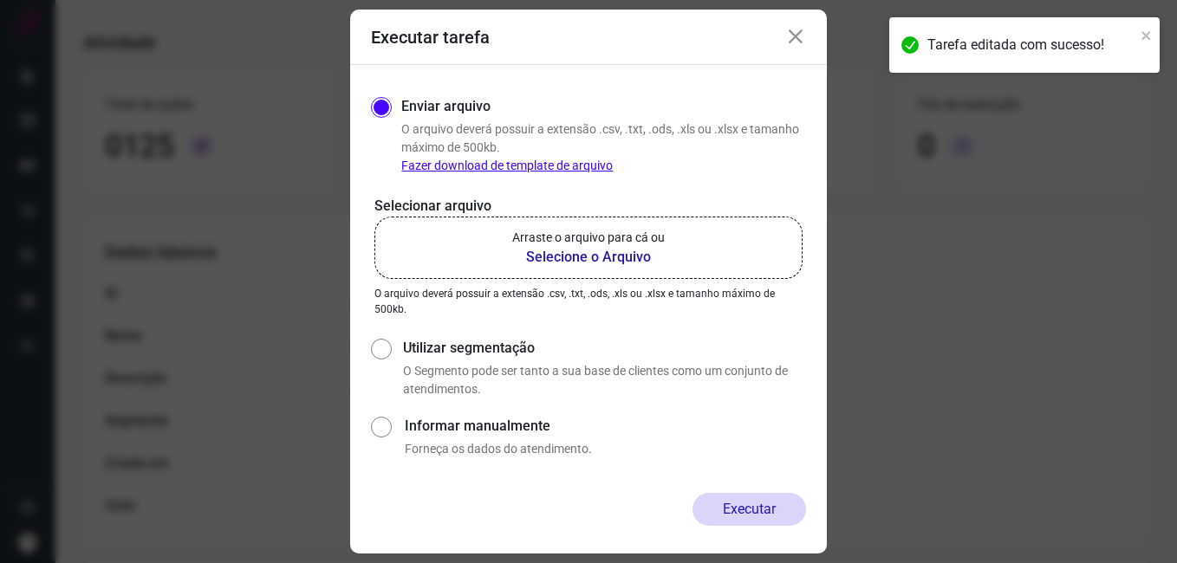
click at [589, 255] on b "Selecione o Arquivo" at bounding box center [588, 257] width 153 height 21
click at [0, 0] on input "Arraste o arquivo para cá ou Selecione o Arquivo" at bounding box center [0, 0] width 0 height 0
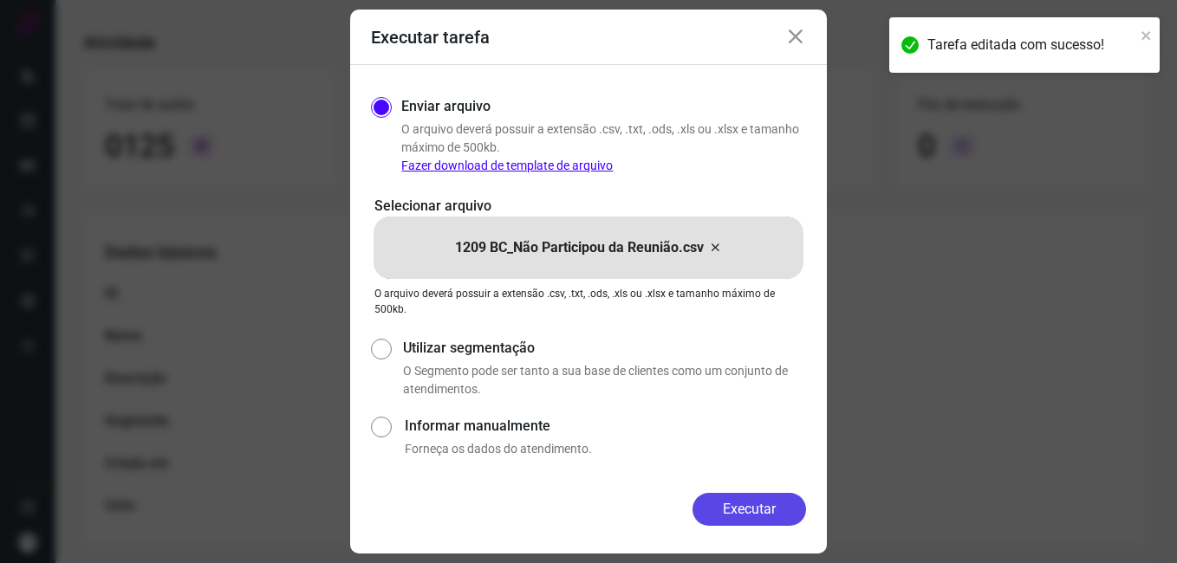
click at [717, 510] on button "Executar" at bounding box center [750, 509] width 114 height 33
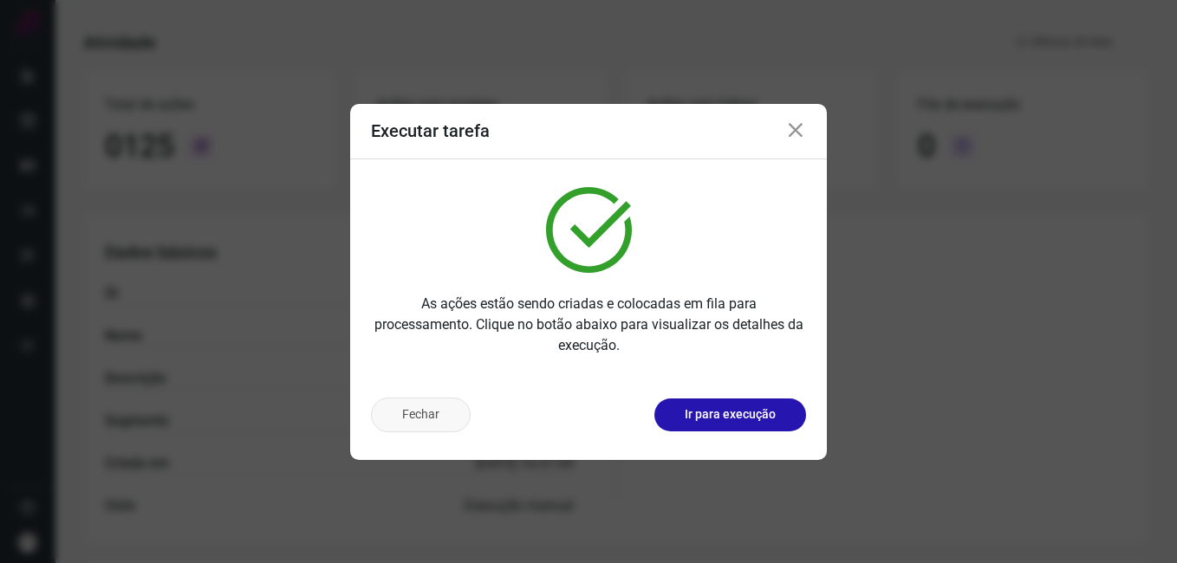
click at [386, 425] on button "Fechar" at bounding box center [421, 415] width 100 height 35
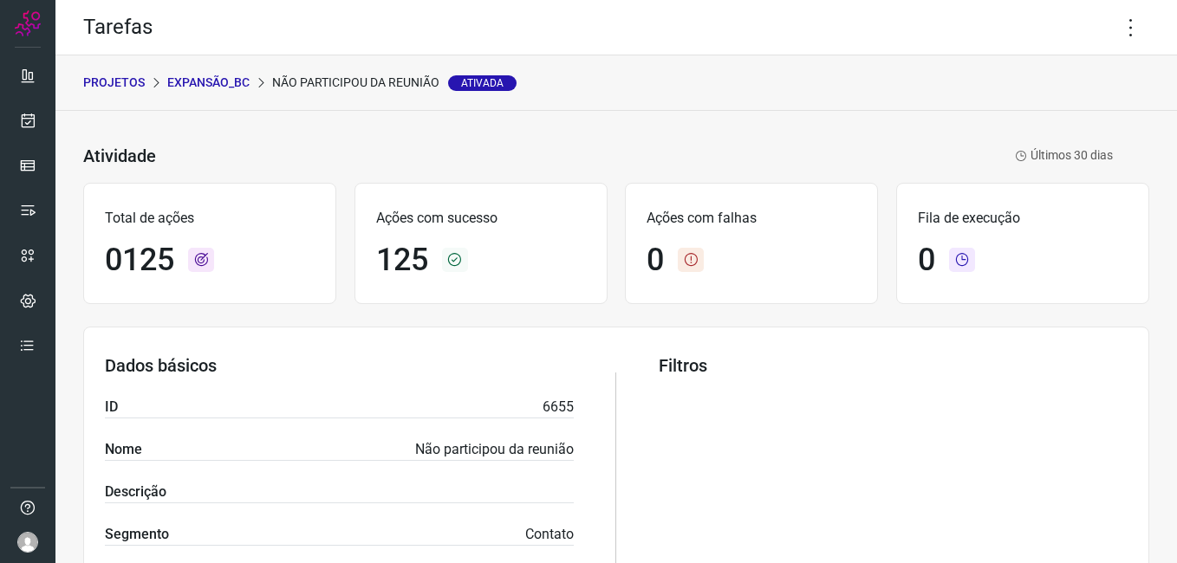
click at [207, 75] on p "Expansão_BC" at bounding box center [208, 83] width 82 height 18
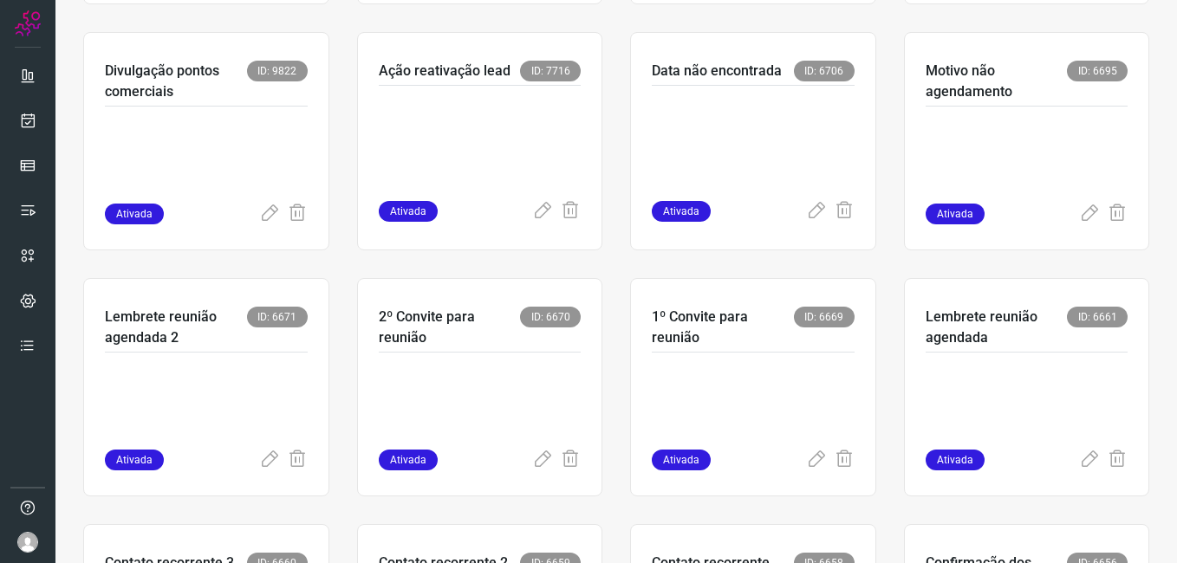
scroll to position [347, 0]
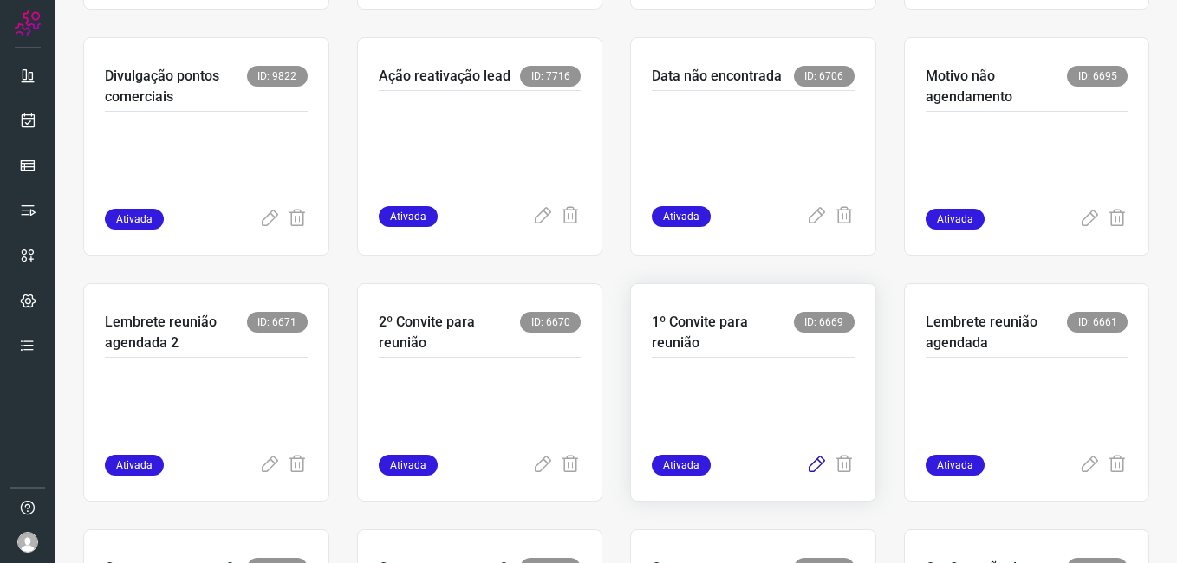
click at [806, 466] on icon at bounding box center [816, 465] width 21 height 21
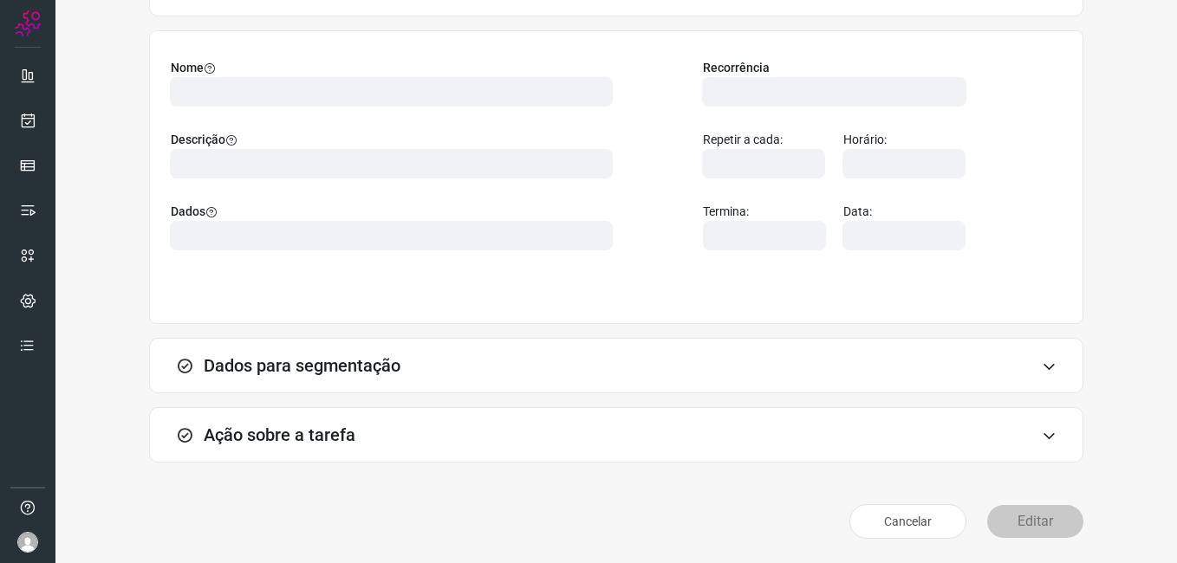
scroll to position [114, 0]
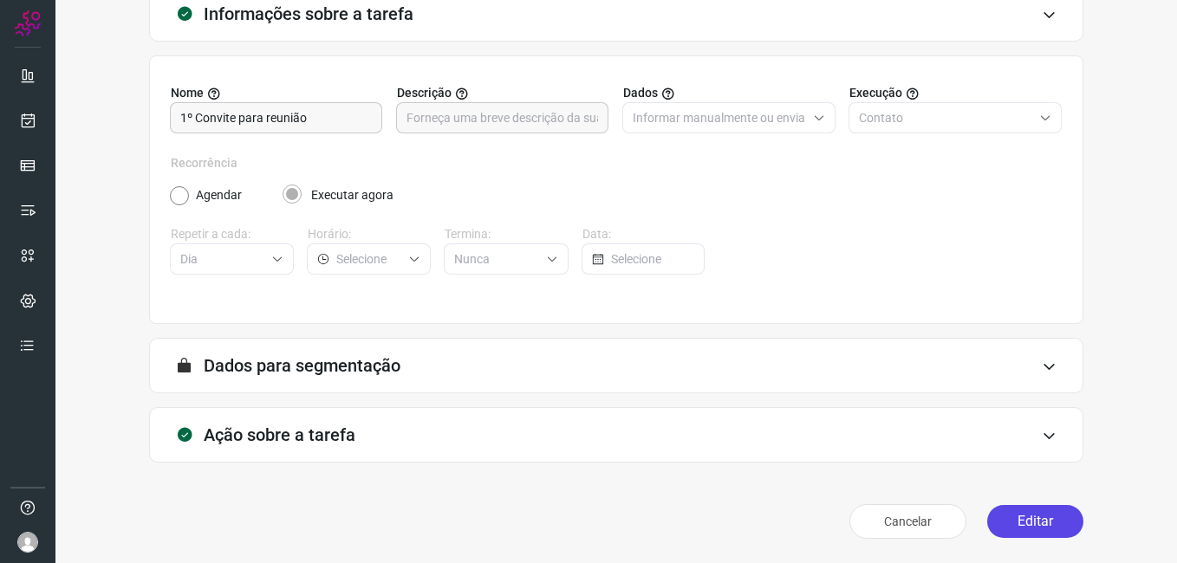
click at [1018, 532] on button "Editar" at bounding box center [1035, 521] width 96 height 33
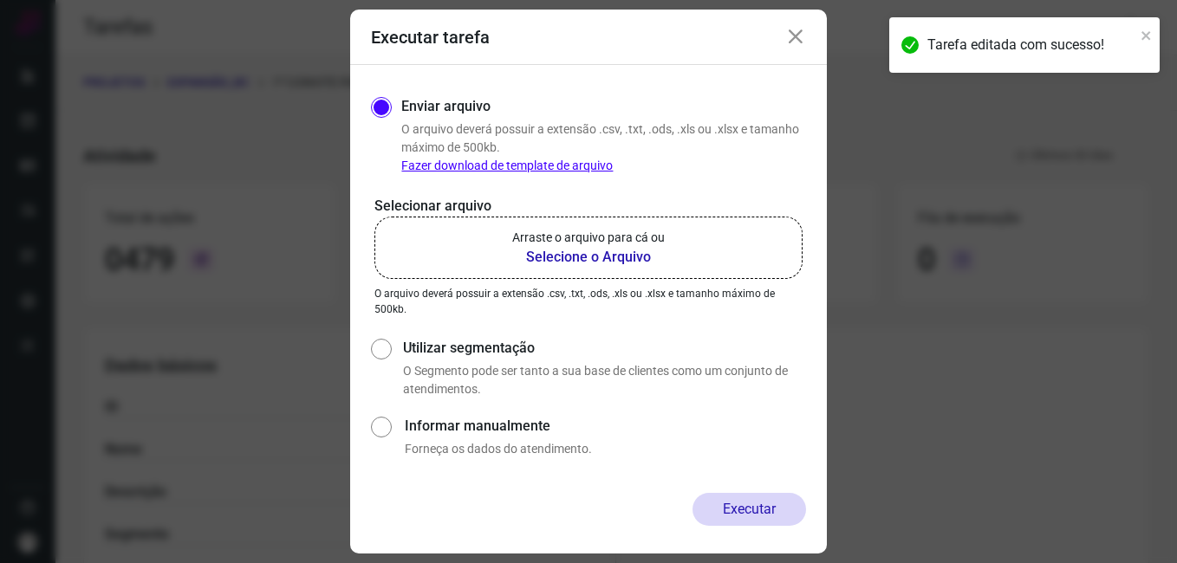
click at [544, 259] on b "Selecione o Arquivo" at bounding box center [588, 257] width 153 height 21
click at [0, 0] on input "Arraste o arquivo para cá ou Selecione o Arquivo" at bounding box center [0, 0] width 0 height 0
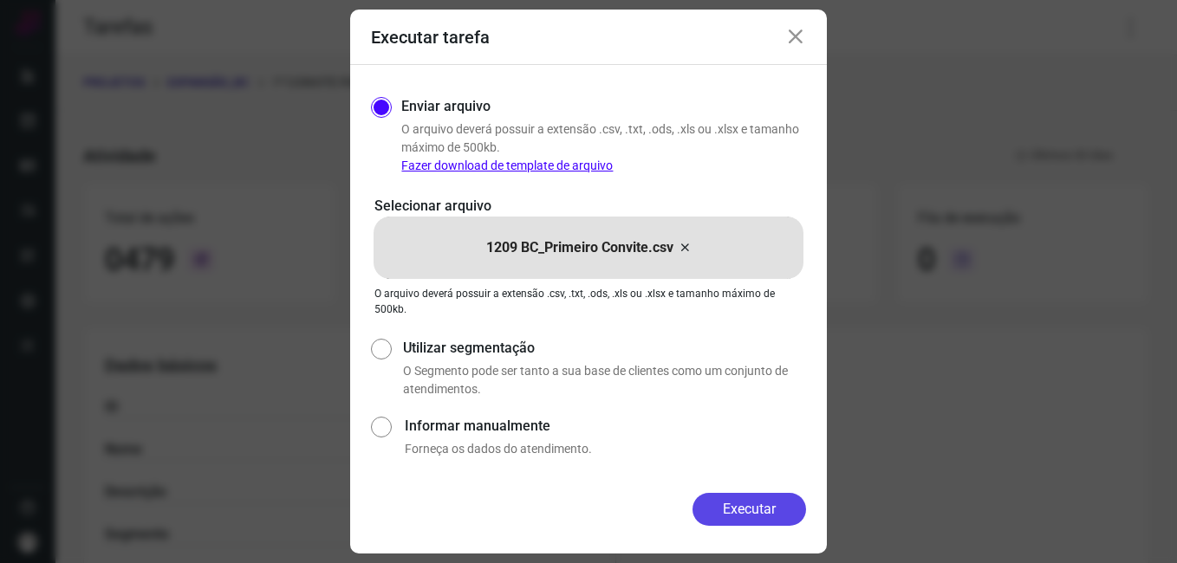
click at [719, 506] on button "Executar" at bounding box center [750, 509] width 114 height 33
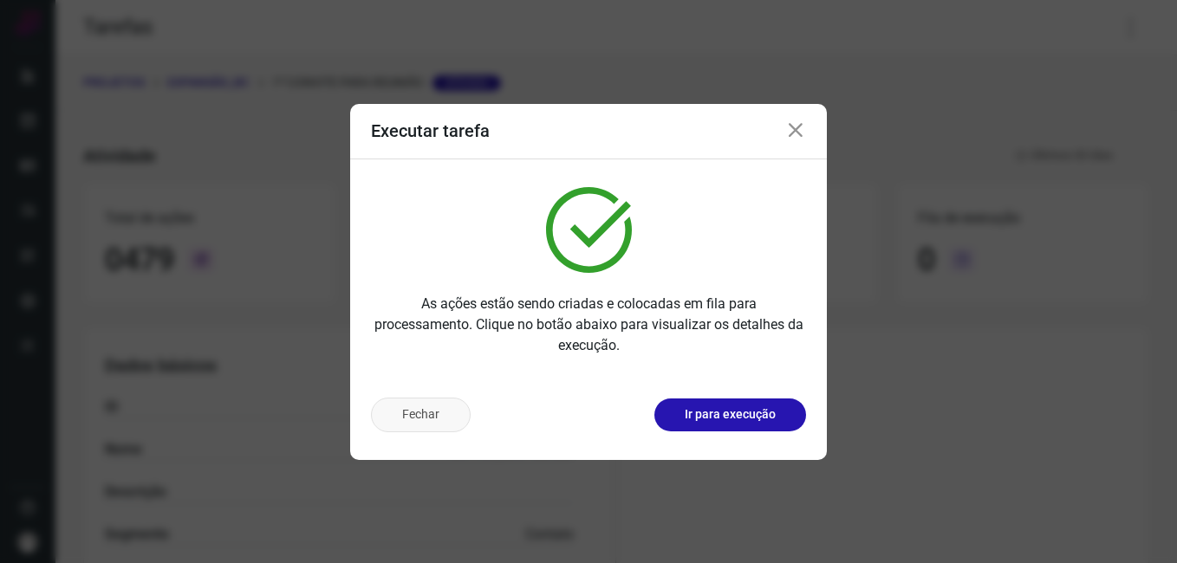
click at [404, 421] on button "Fechar" at bounding box center [421, 415] width 100 height 35
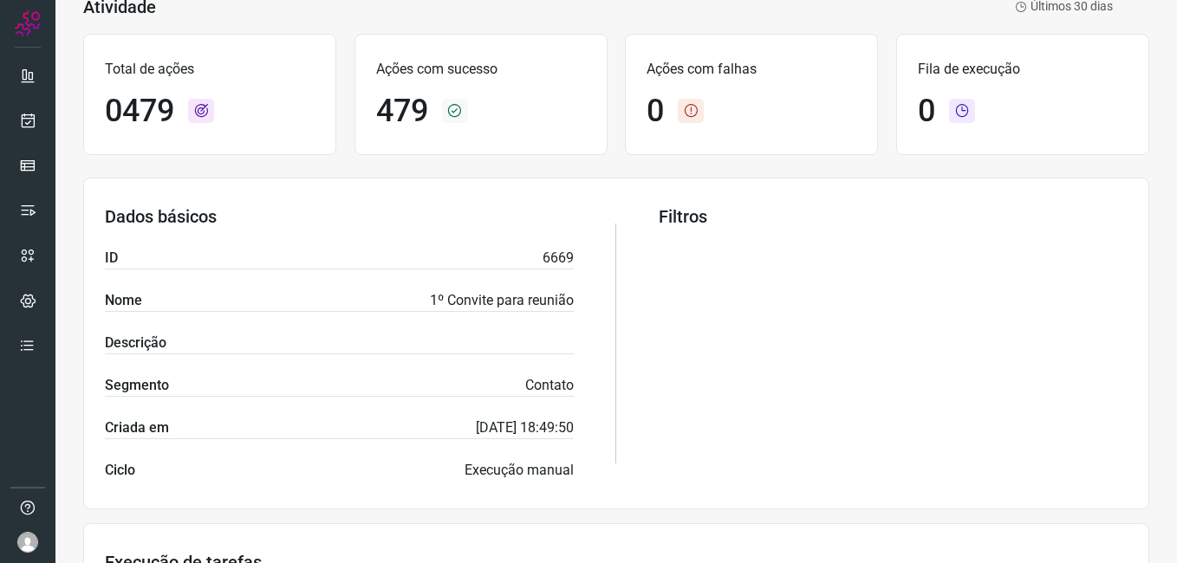
scroll to position [347, 0]
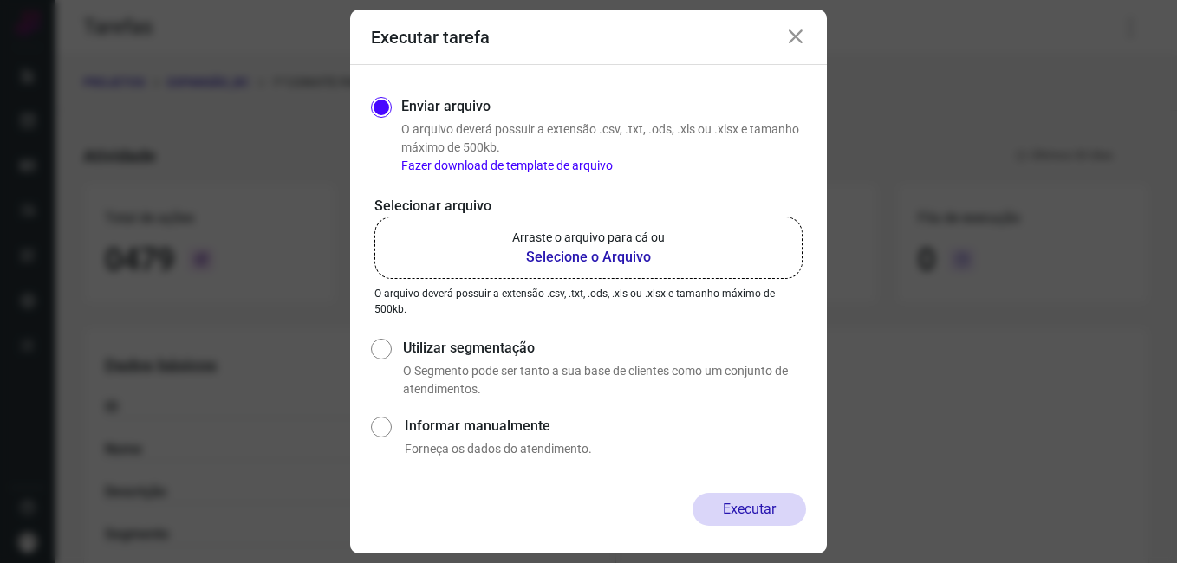
click at [803, 34] on icon at bounding box center [795, 37] width 21 height 21
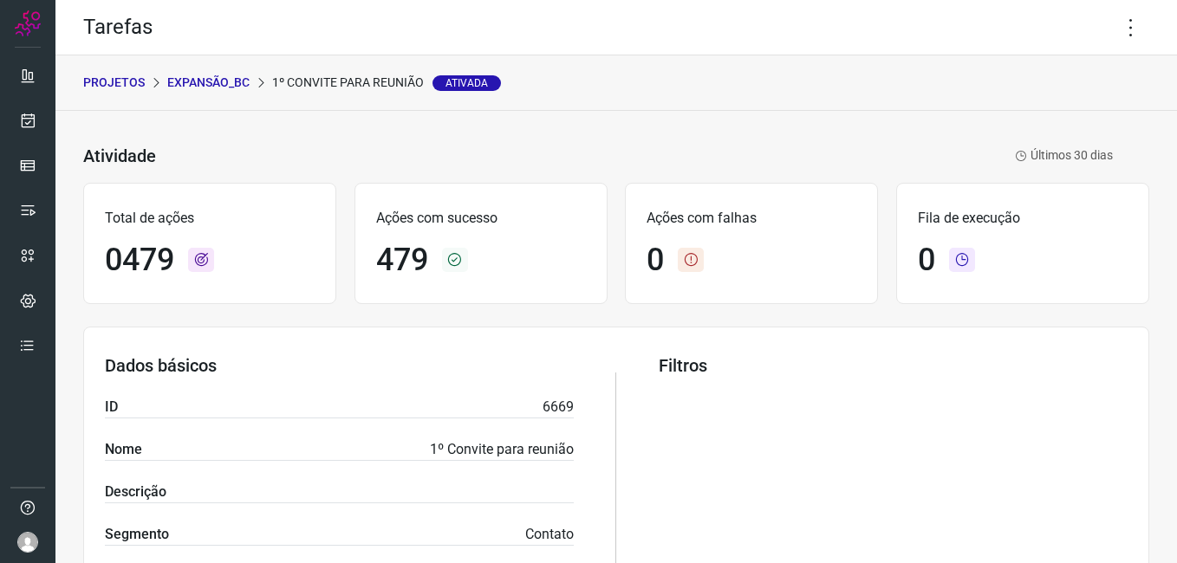
click at [209, 81] on p "Expansão_BC" at bounding box center [208, 83] width 82 height 18
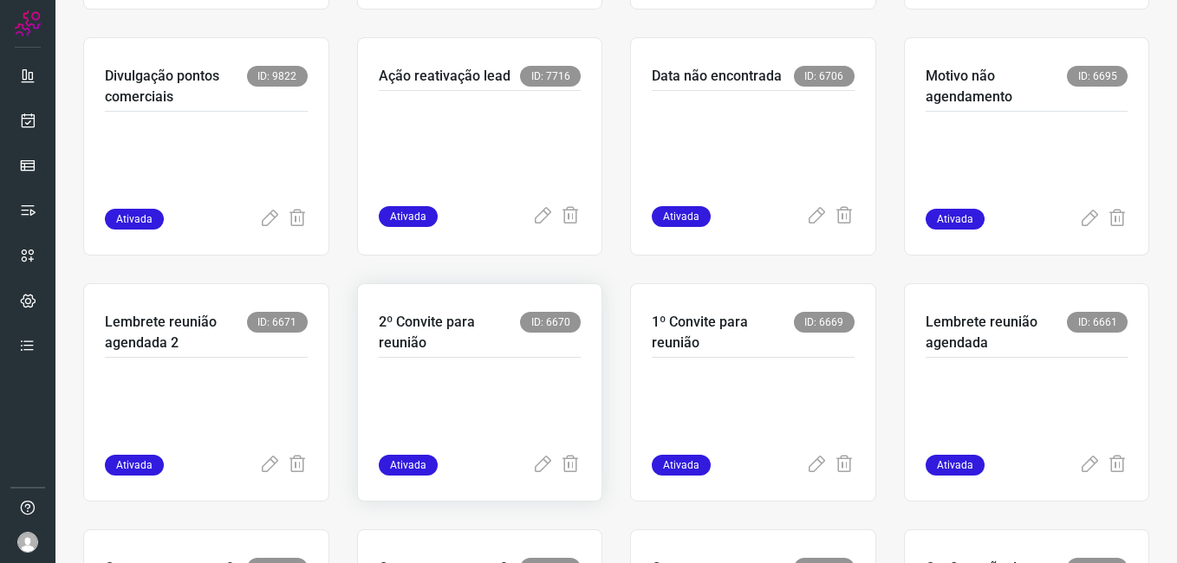
click at [458, 371] on p at bounding box center [480, 411] width 203 height 87
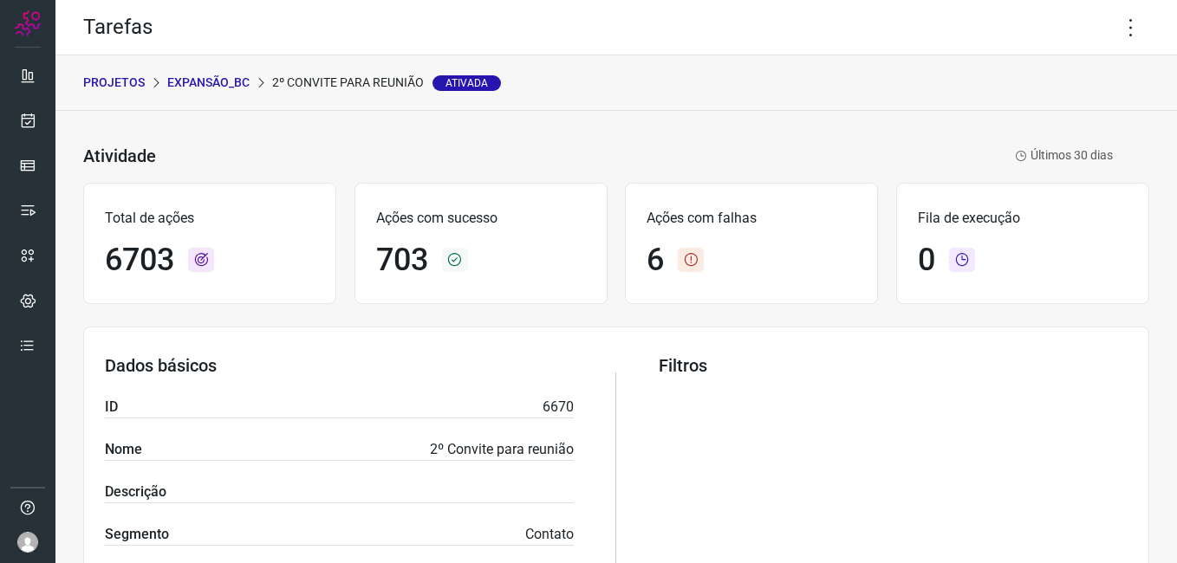
click at [222, 82] on p "Expansão_BC" at bounding box center [208, 83] width 82 height 18
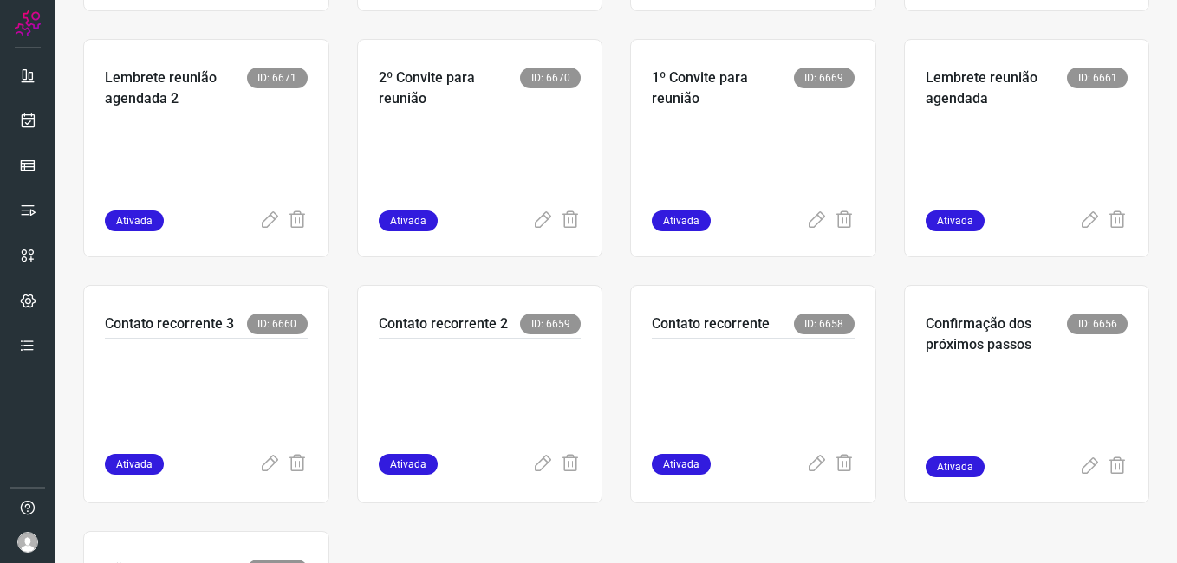
scroll to position [607, 0]
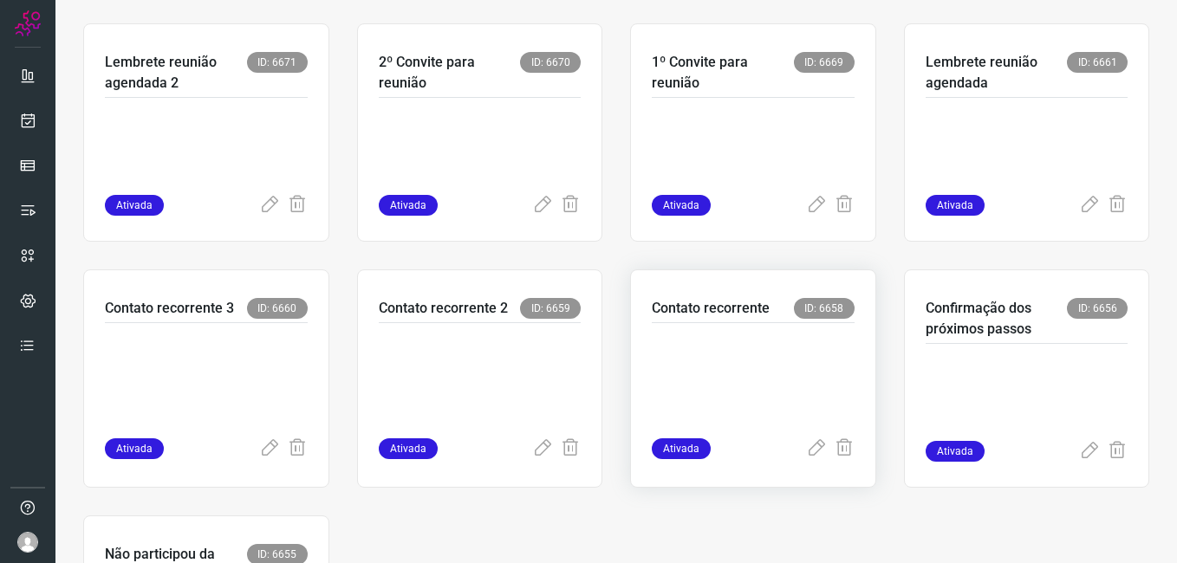
click at [804, 374] on p at bounding box center [753, 377] width 203 height 87
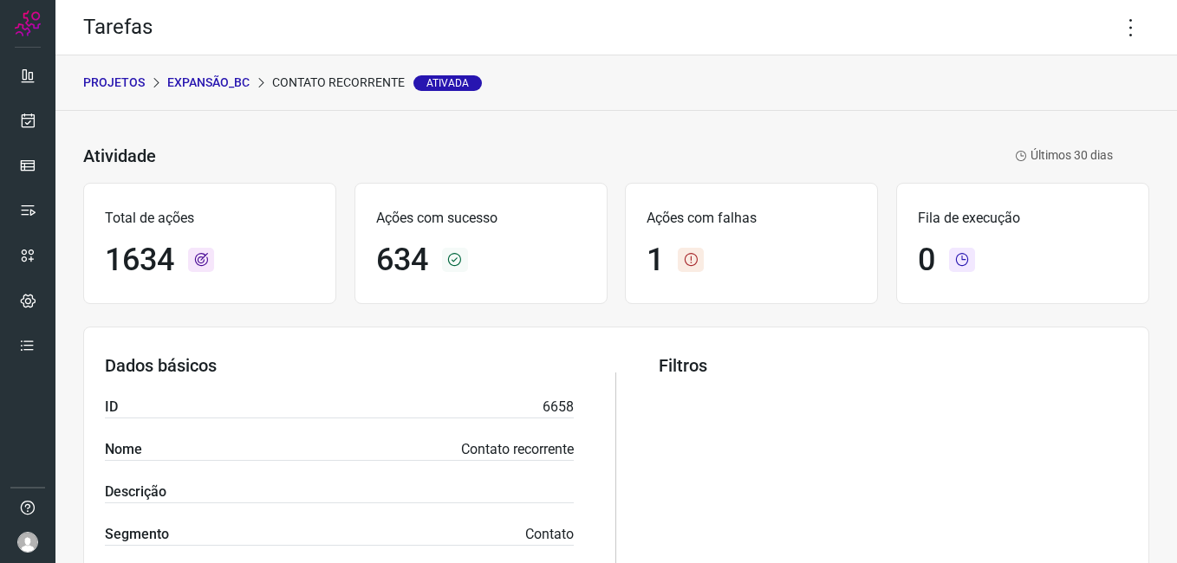
click at [197, 77] on p "Expansão_BC" at bounding box center [208, 83] width 82 height 18
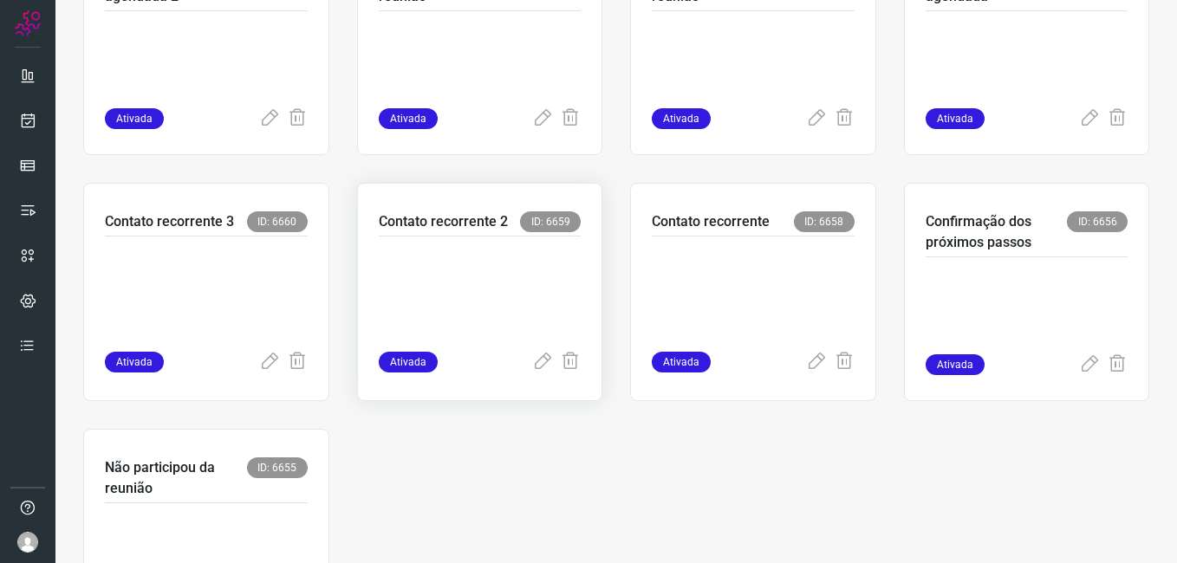
click at [480, 319] on p at bounding box center [480, 290] width 203 height 87
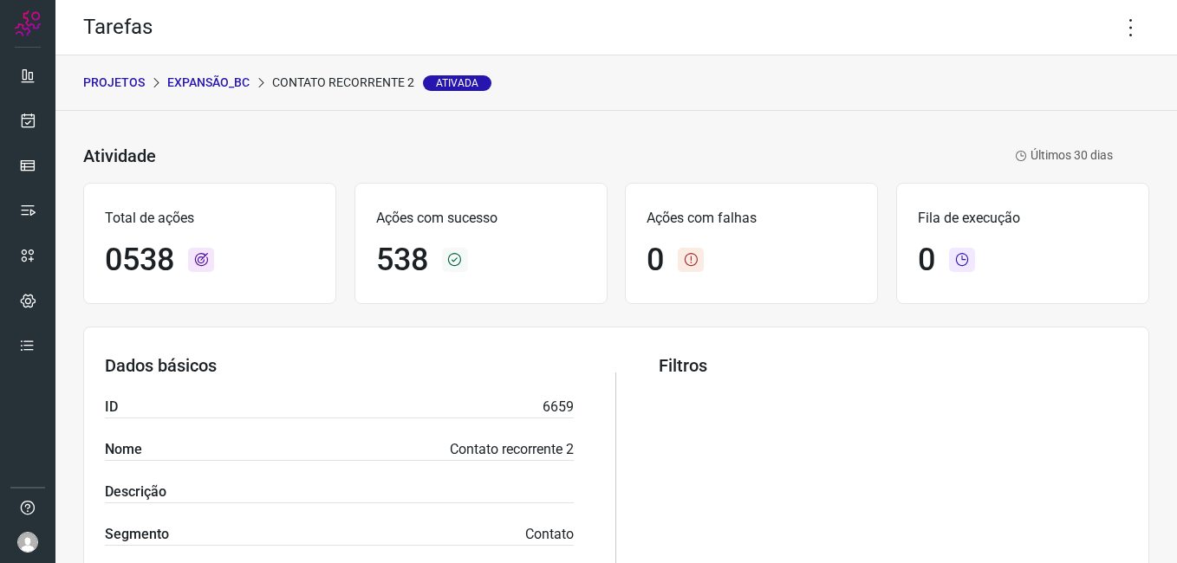
click at [195, 78] on p "Expansão_BC" at bounding box center [208, 83] width 82 height 18
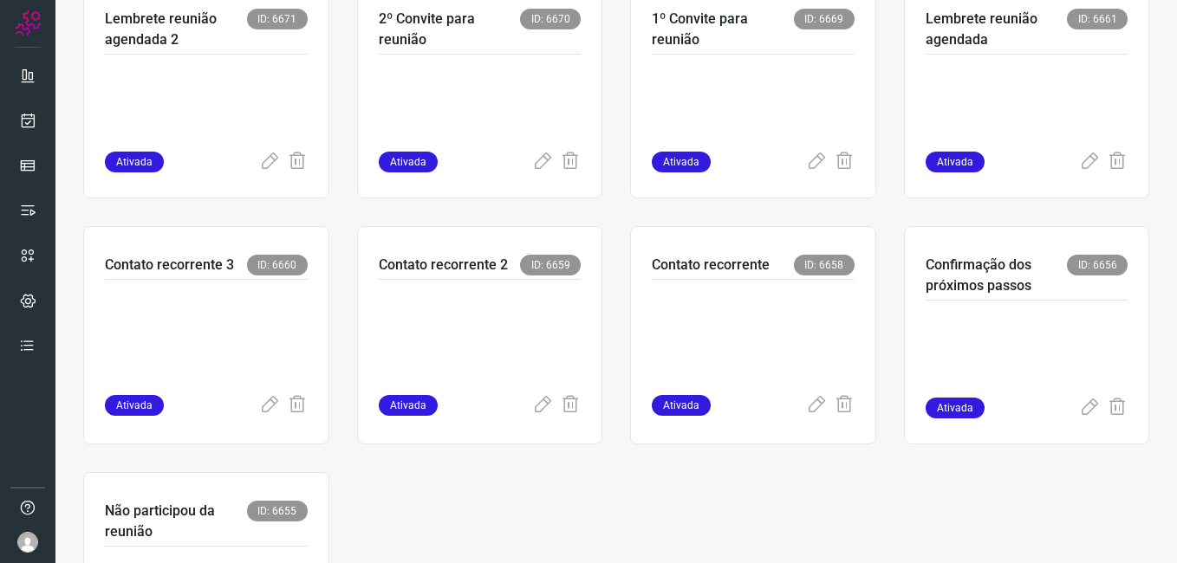
scroll to position [693, 0]
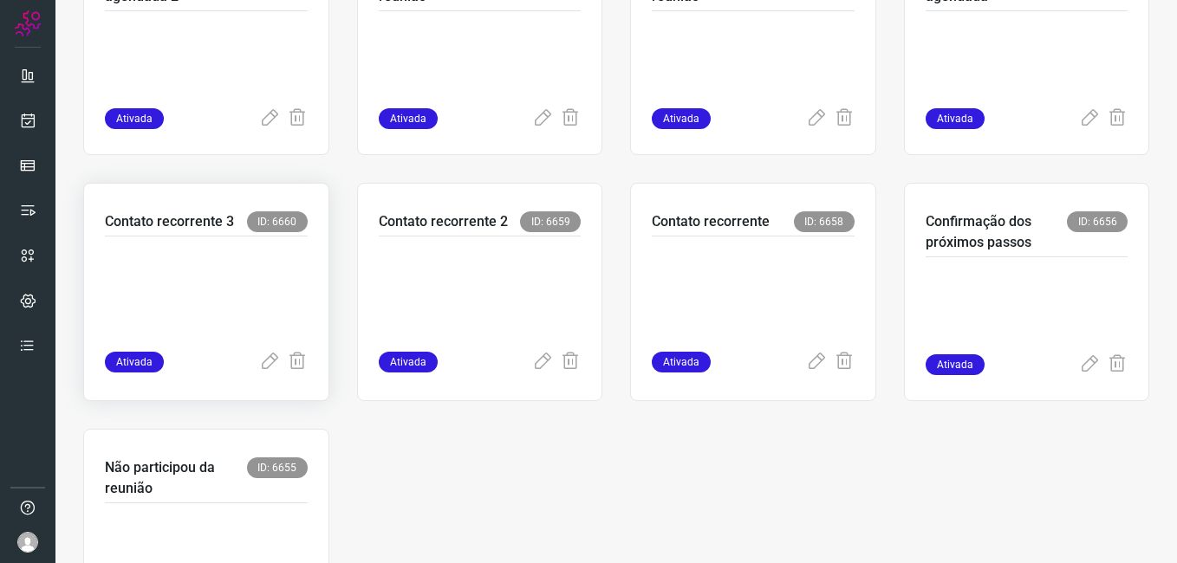
click at [252, 299] on p at bounding box center [206, 290] width 203 height 87
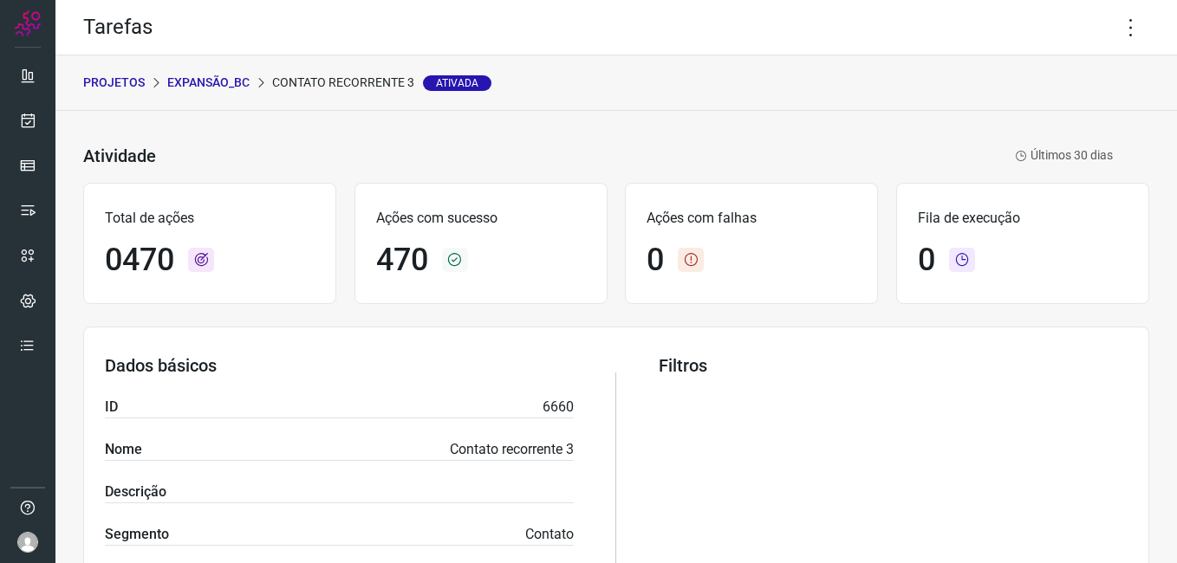
click at [211, 81] on p "Expansão_BC" at bounding box center [208, 83] width 82 height 18
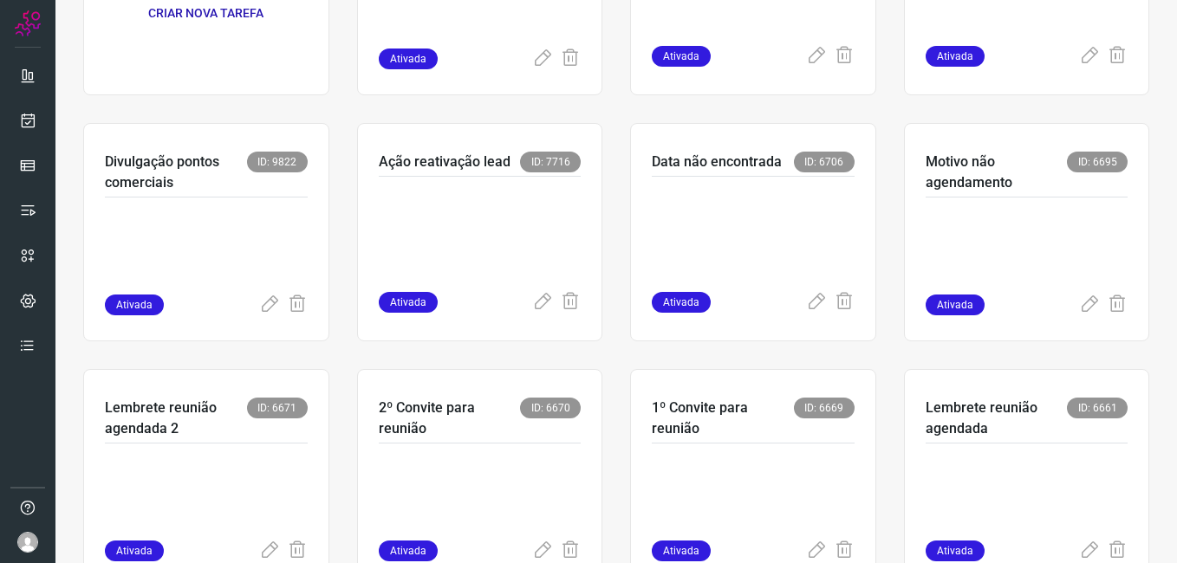
scroll to position [260, 0]
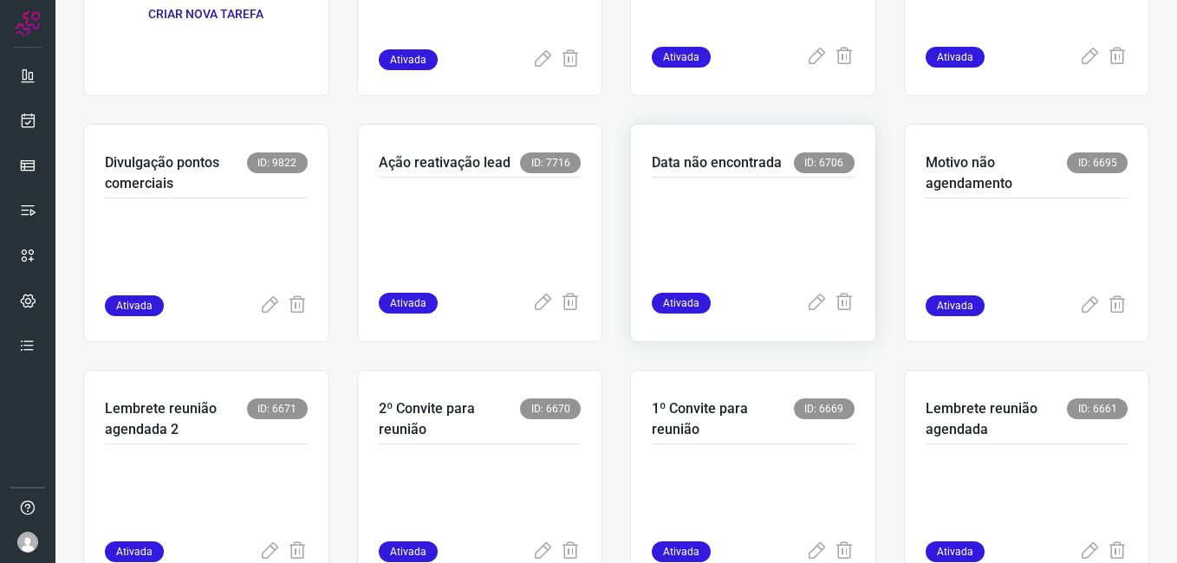
click at [680, 229] on p at bounding box center [753, 231] width 203 height 87
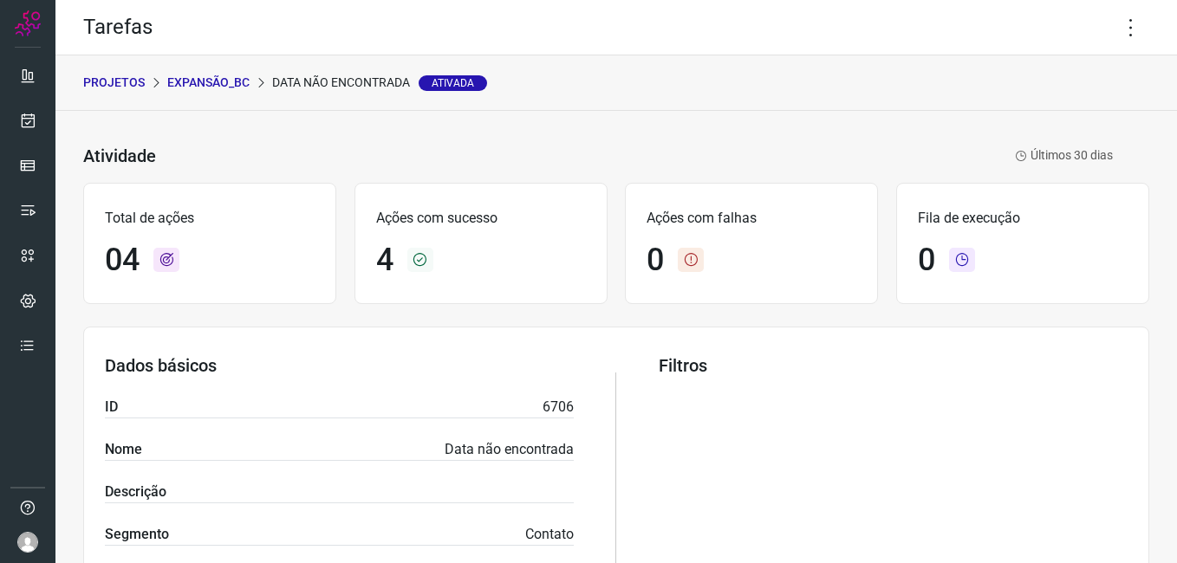
click at [207, 78] on p "Expansão_BC" at bounding box center [208, 83] width 82 height 18
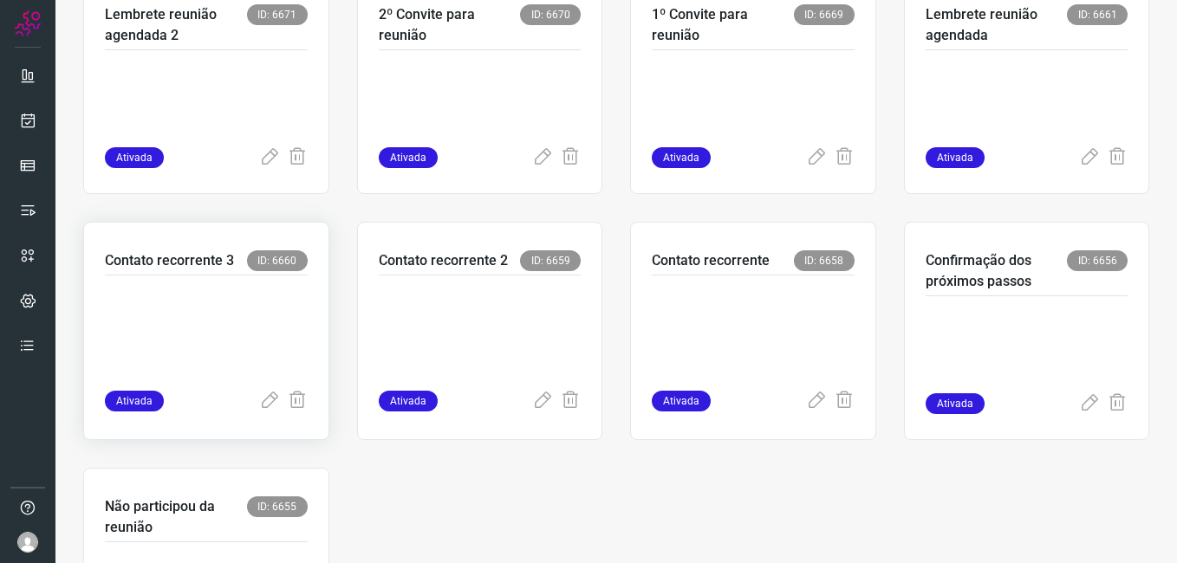
scroll to position [693, 0]
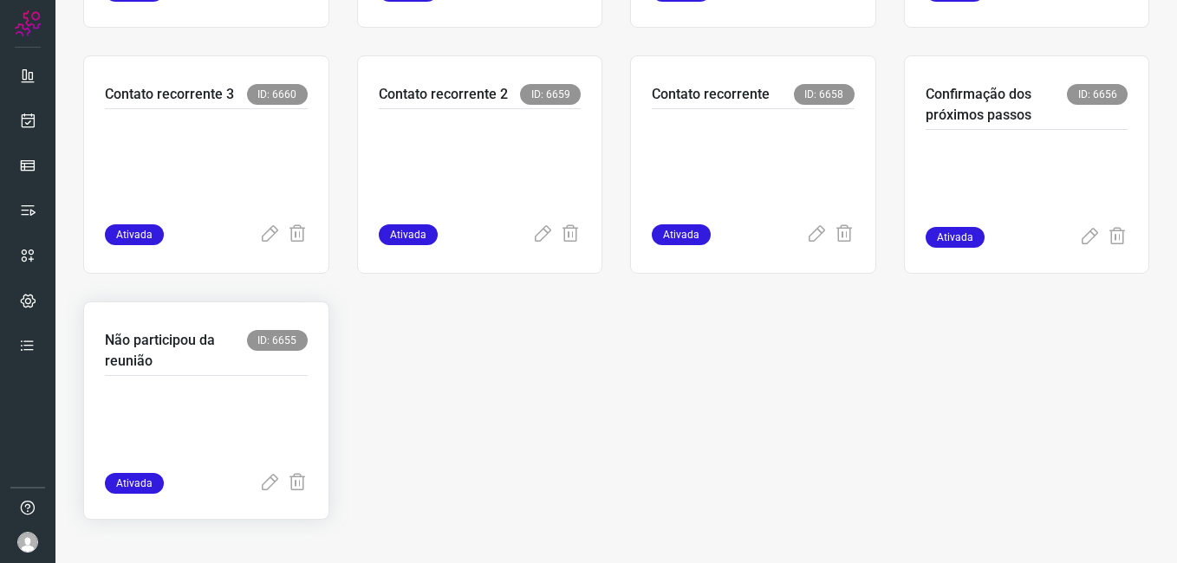
click at [196, 381] on div at bounding box center [206, 424] width 203 height 97
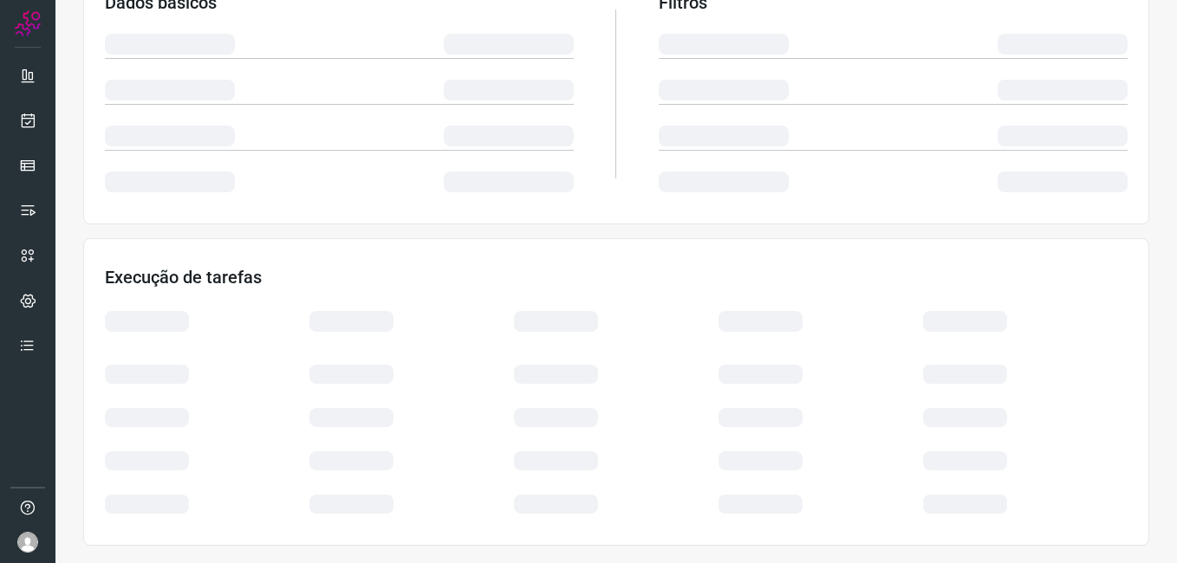
scroll to position [332, 0]
